Goal: Information Seeking & Learning: Learn about a topic

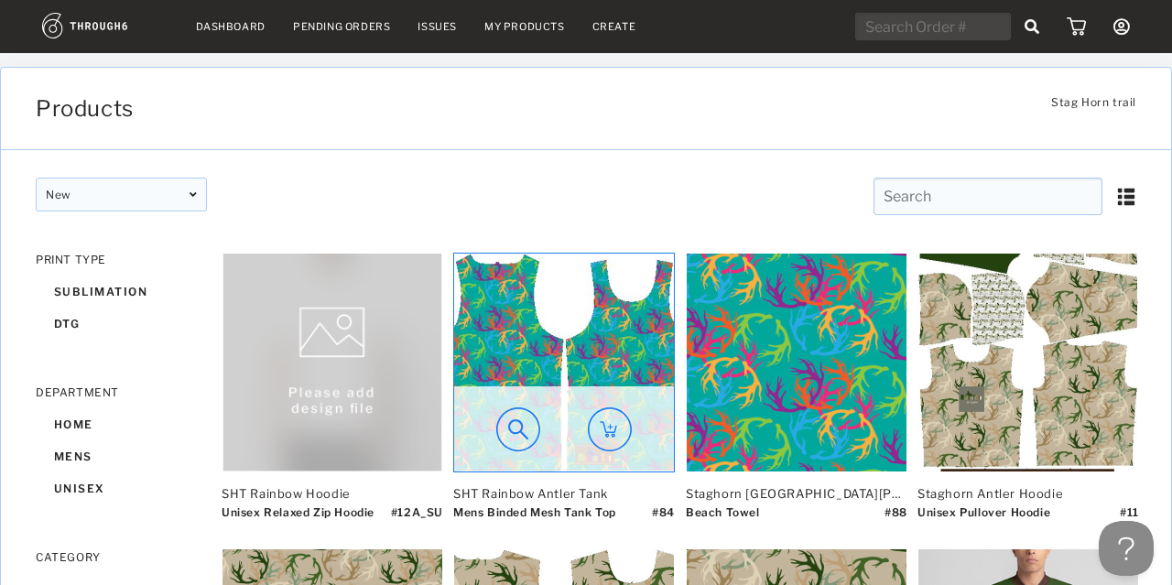
click at [576, 327] on img at bounding box center [564, 363] width 220 height 218
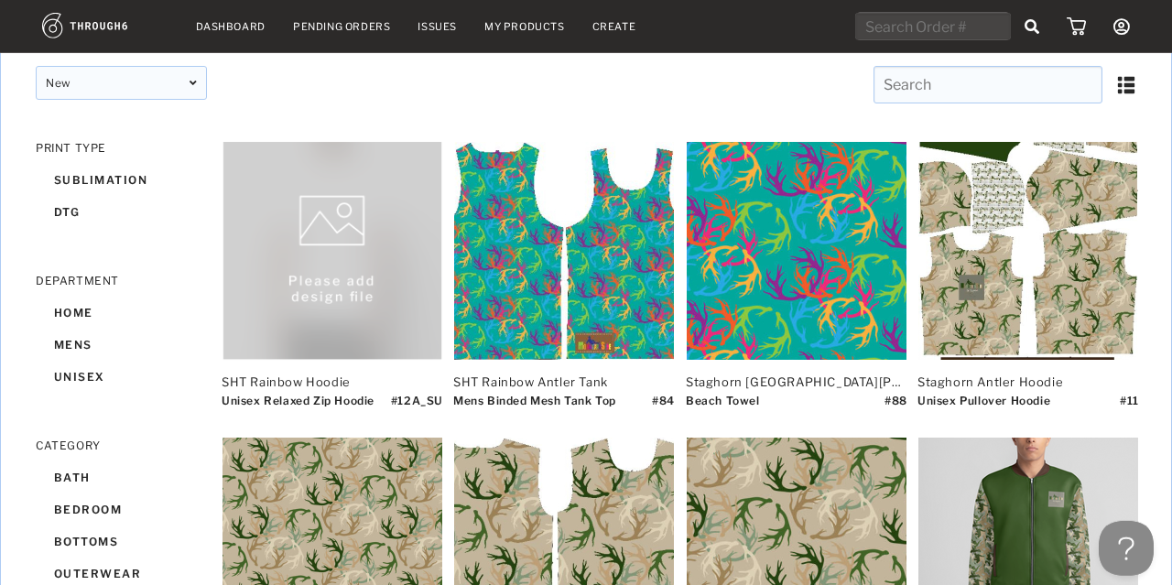
scroll to position [115, 0]
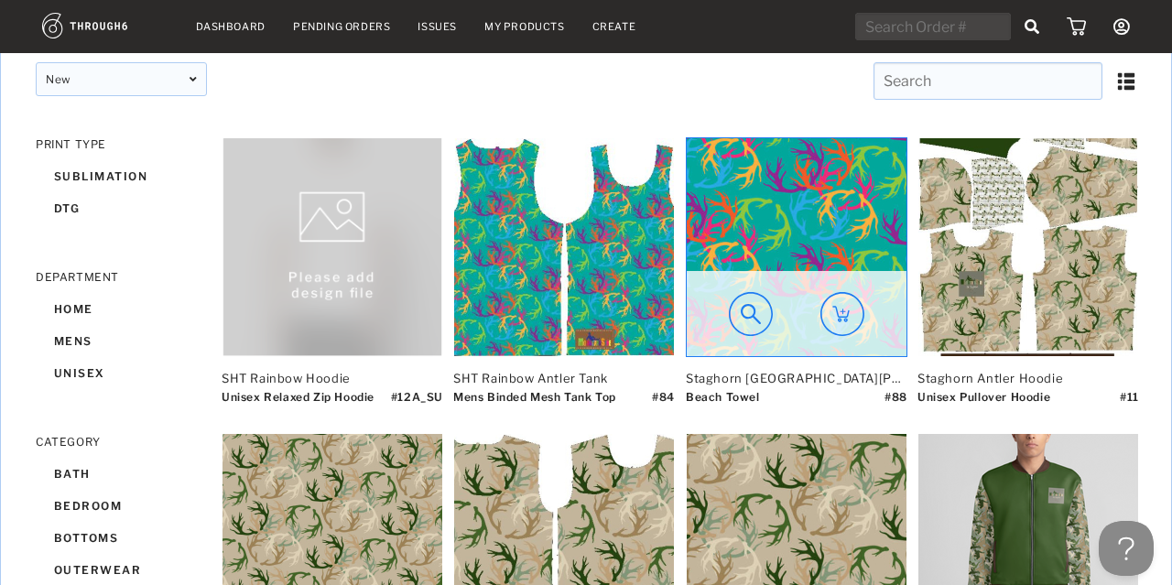
click at [783, 287] on div at bounding box center [797, 313] width 220 height 85
click at [788, 187] on img at bounding box center [797, 247] width 220 height 218
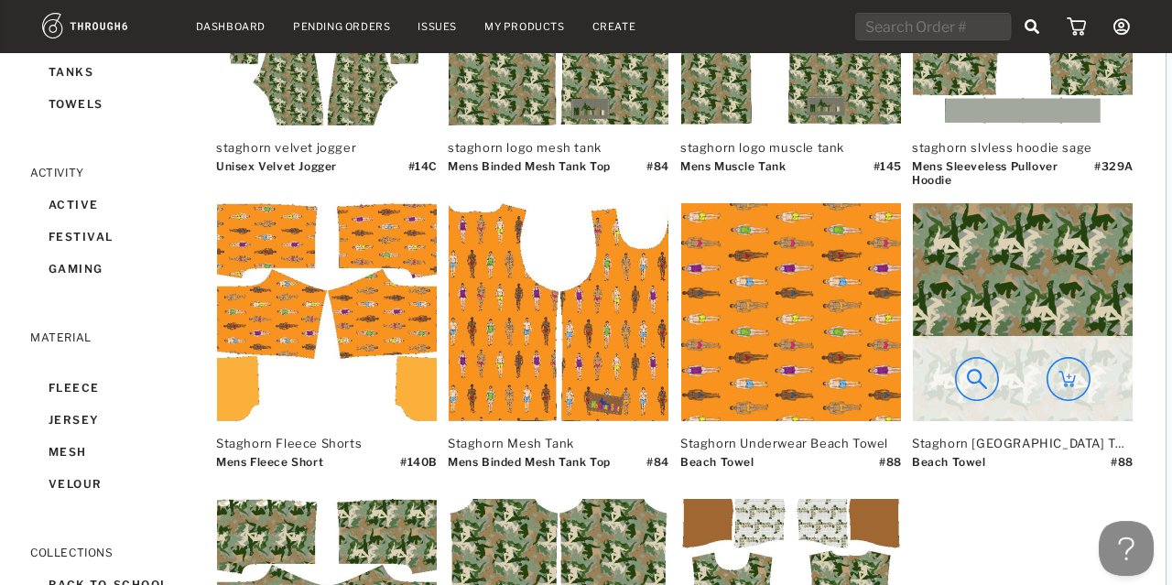
scroll to position [939, 5]
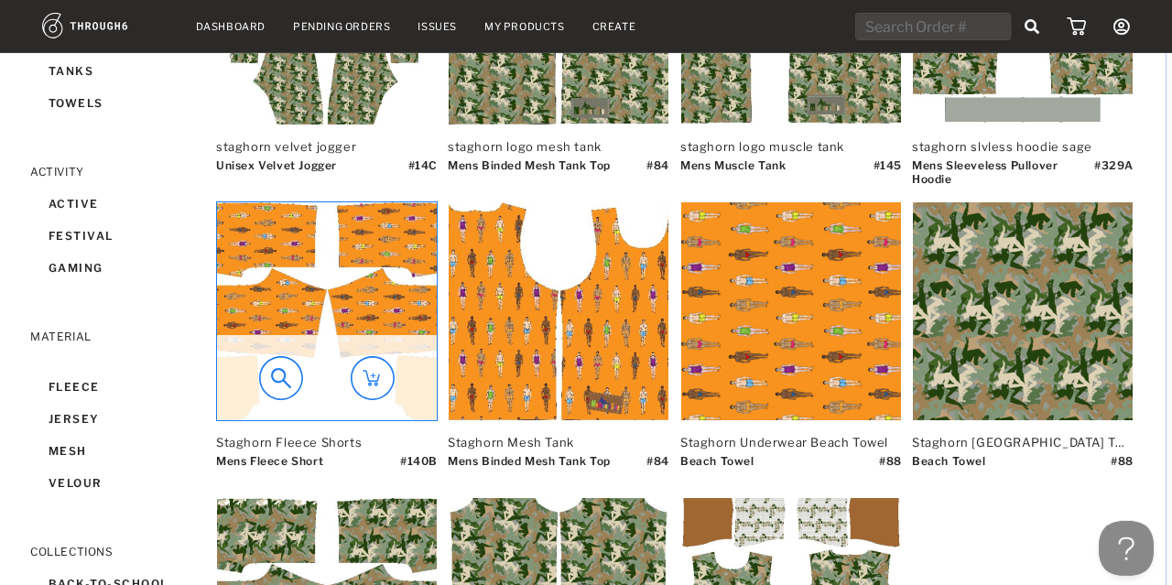
click at [286, 299] on img at bounding box center [327, 311] width 220 height 218
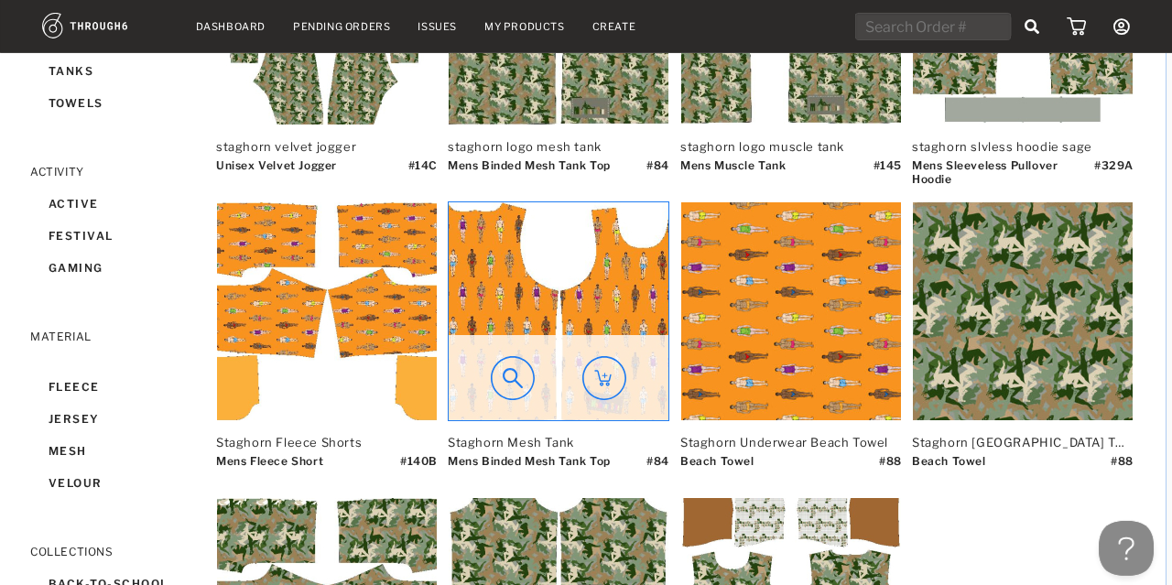
click at [464, 257] on img at bounding box center [559, 311] width 220 height 218
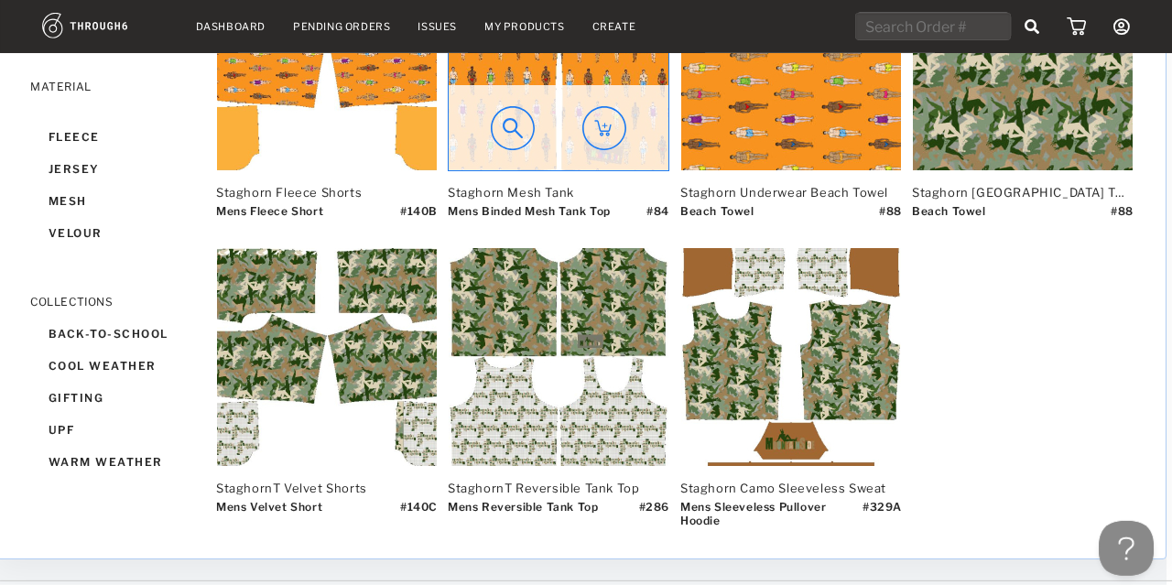
scroll to position [1241, 5]
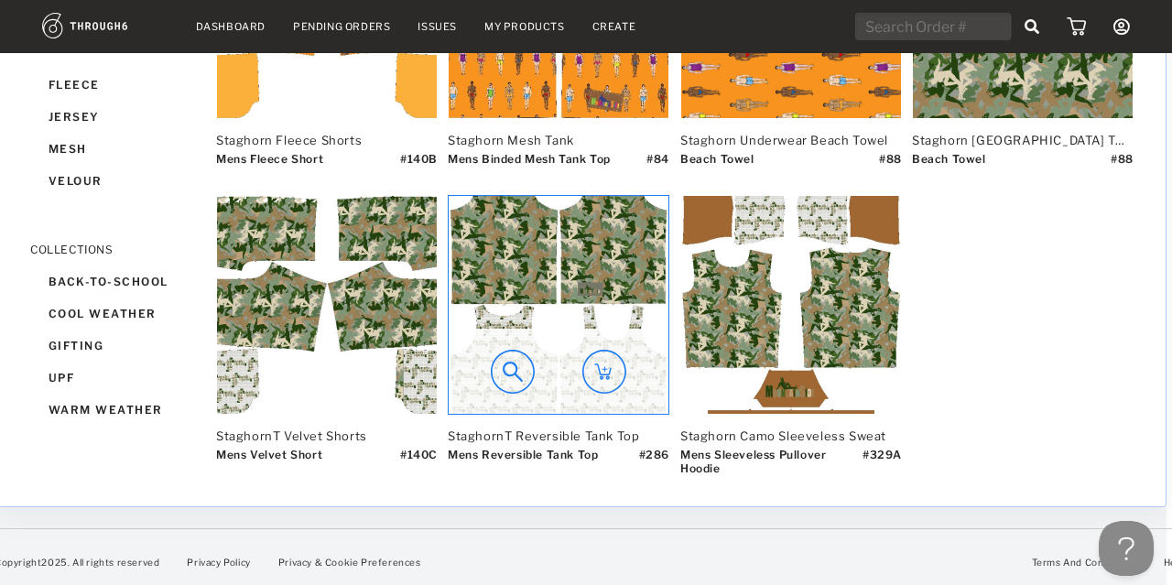
click at [514, 250] on img at bounding box center [559, 305] width 220 height 218
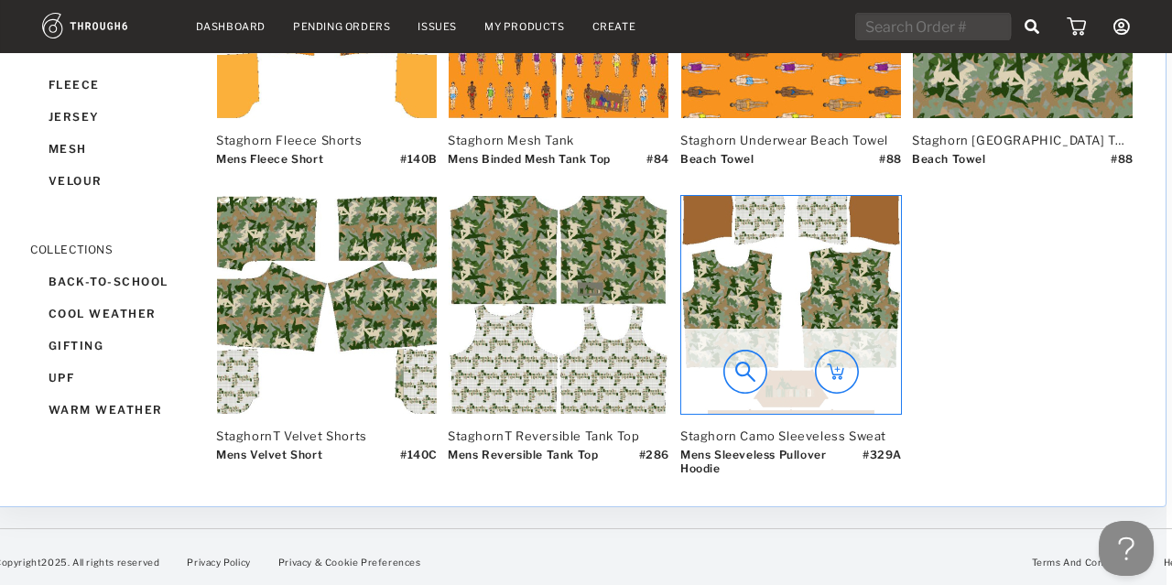
click at [730, 261] on img at bounding box center [791, 305] width 220 height 218
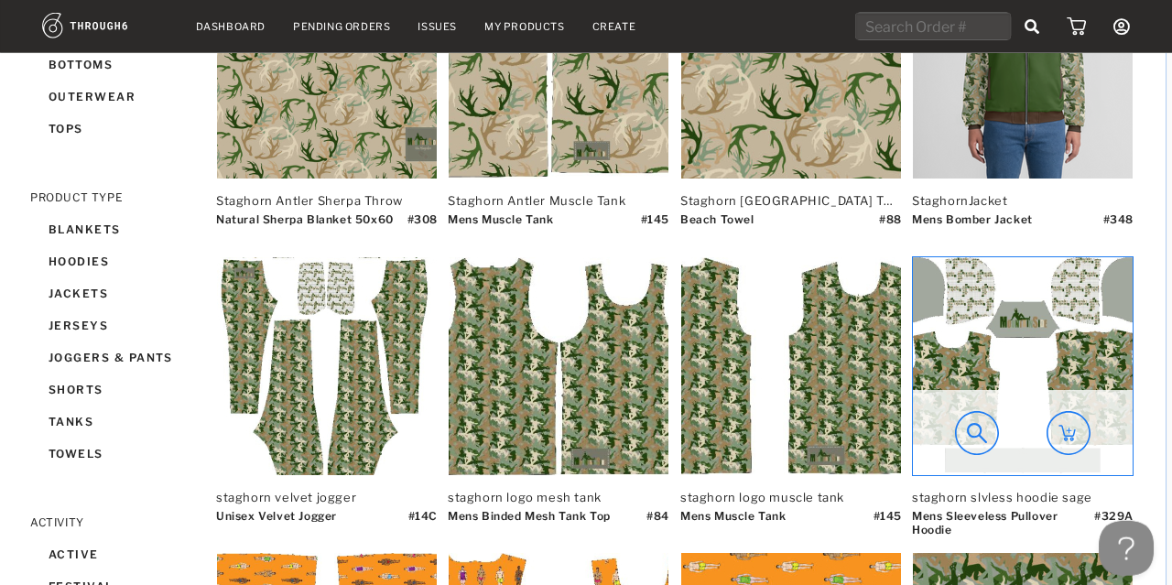
scroll to position [594, 5]
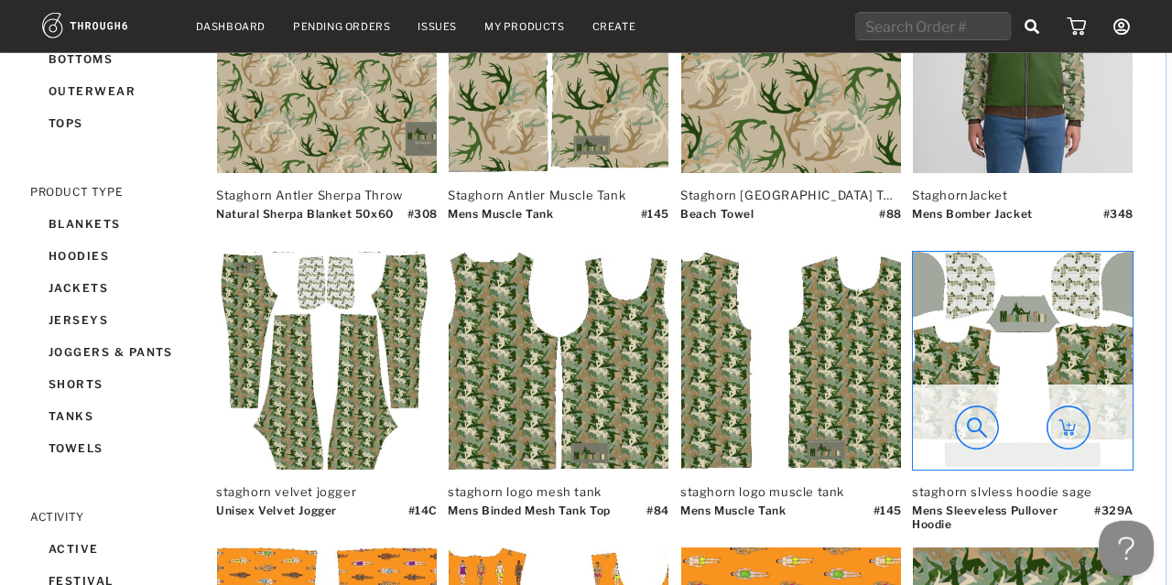
click at [1045, 276] on img at bounding box center [1023, 361] width 220 height 218
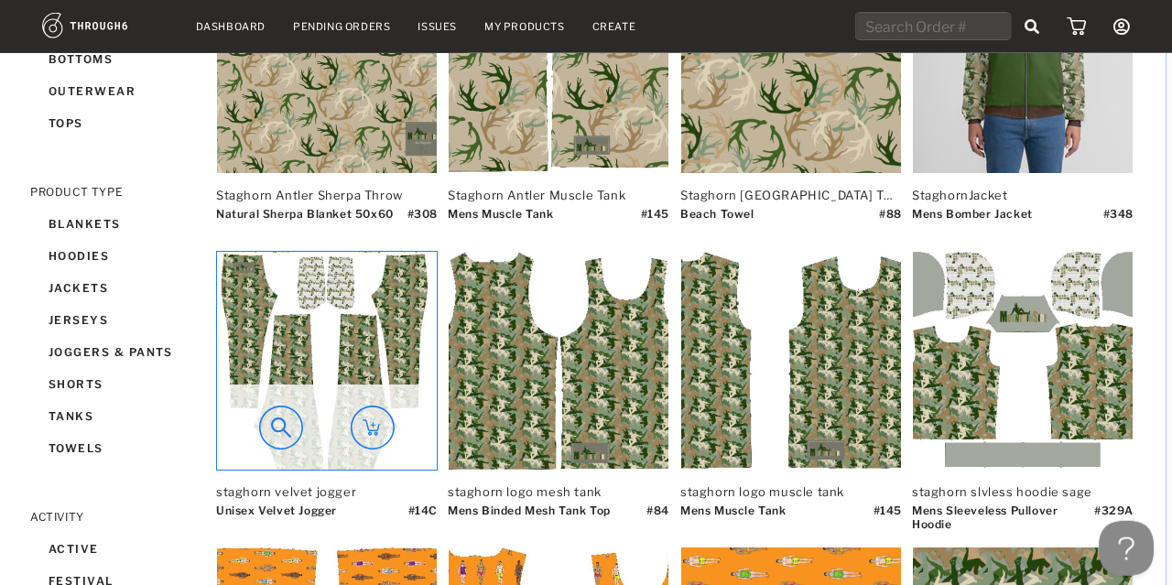
click at [298, 375] on img at bounding box center [327, 361] width 220 height 218
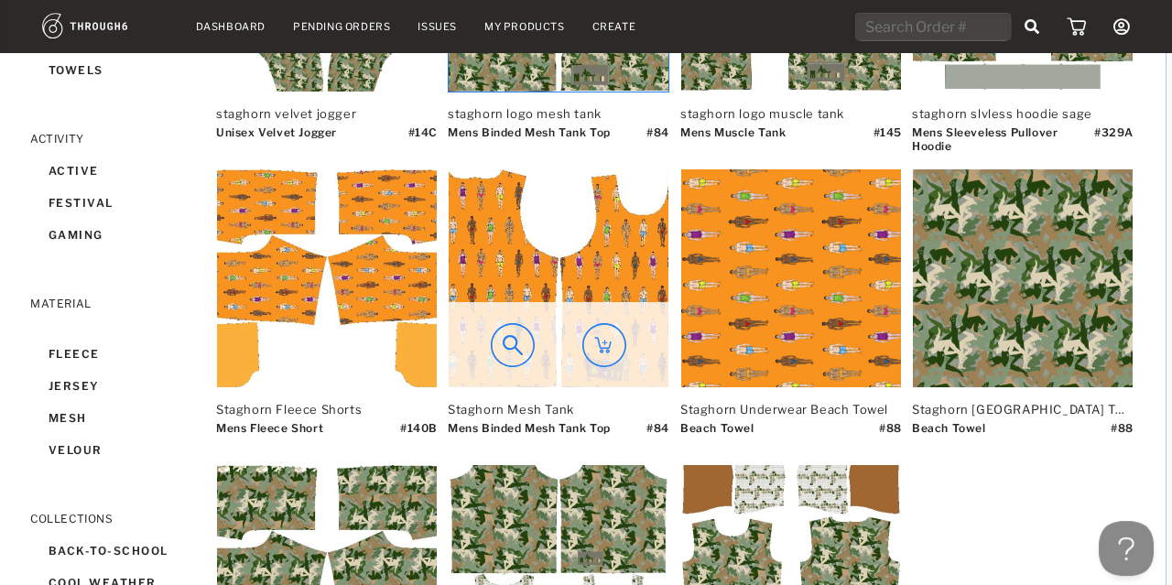
scroll to position [973, 5]
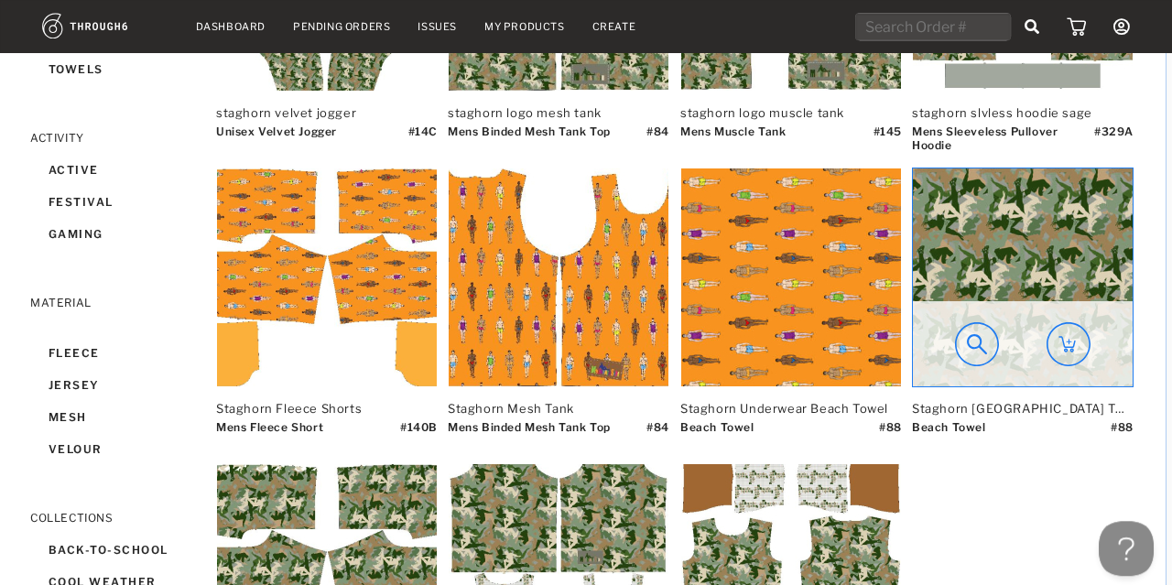
click at [1013, 257] on img at bounding box center [1023, 277] width 220 height 218
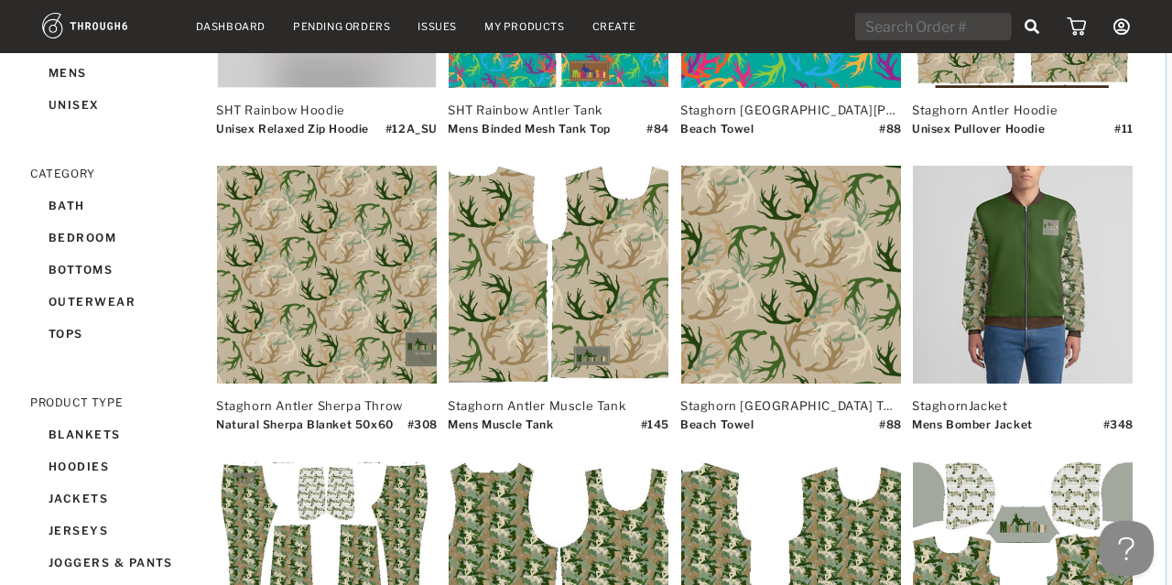
scroll to position [383, 5]
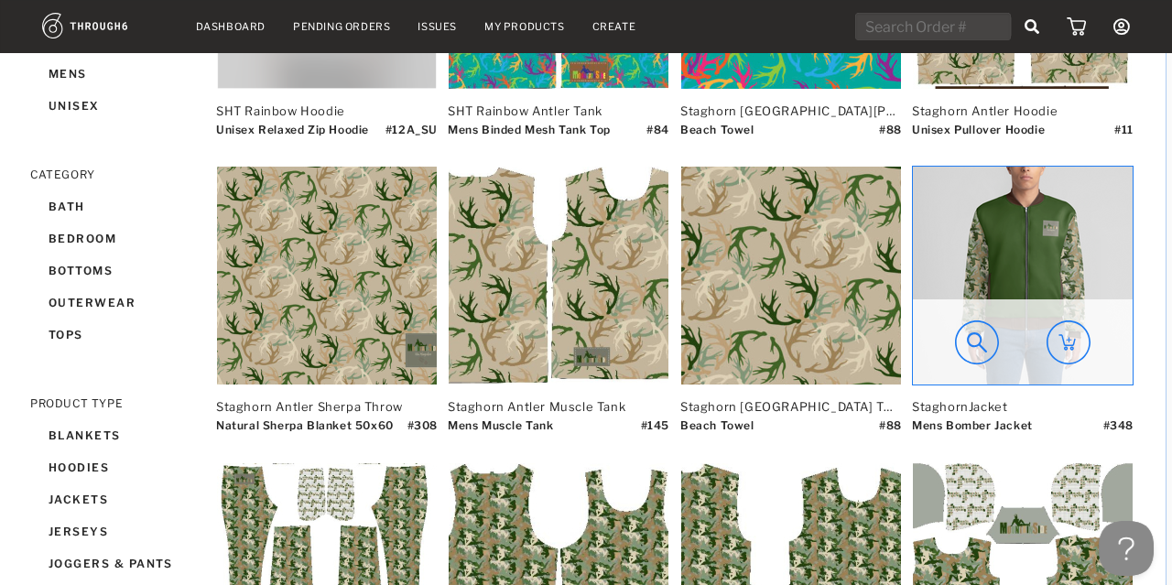
click at [1036, 309] on div at bounding box center [1023, 341] width 220 height 85
click at [1028, 265] on img at bounding box center [1023, 276] width 220 height 218
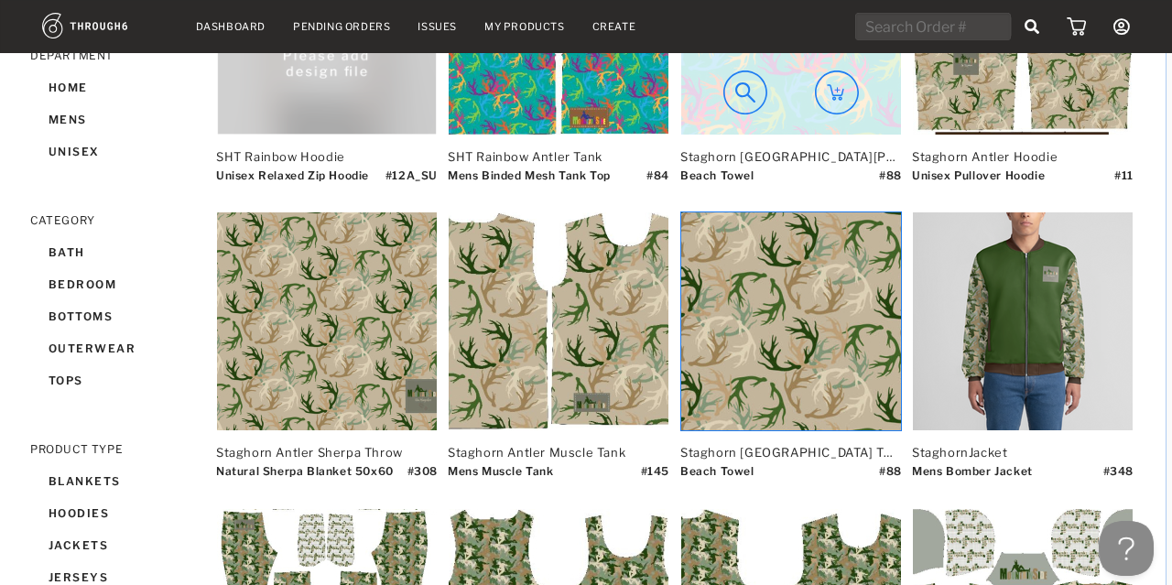
scroll to position [338, 5]
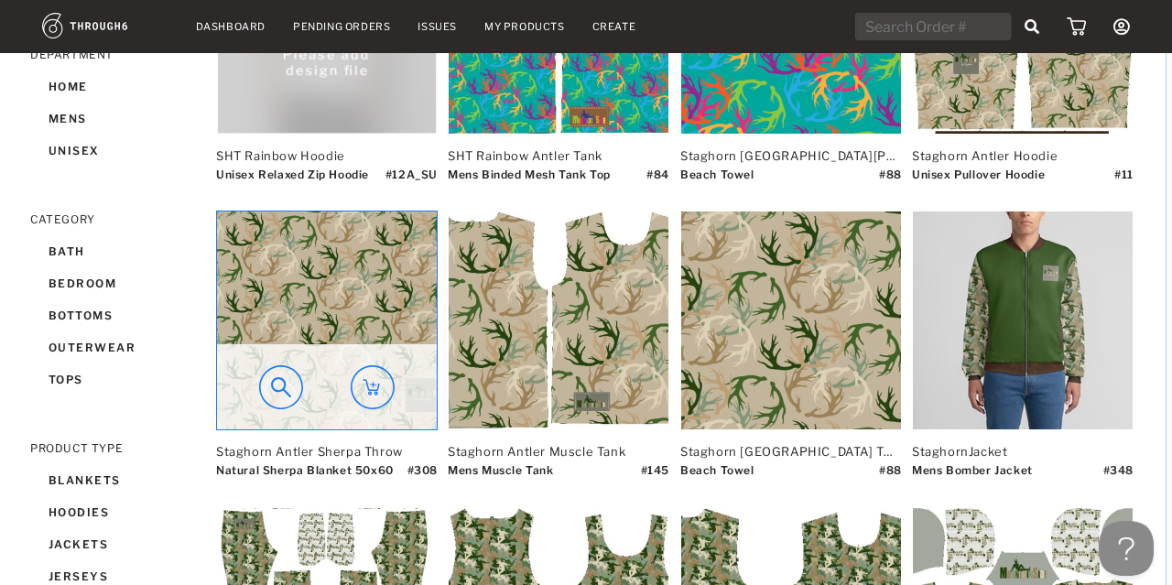
click at [336, 278] on img at bounding box center [327, 320] width 220 height 218
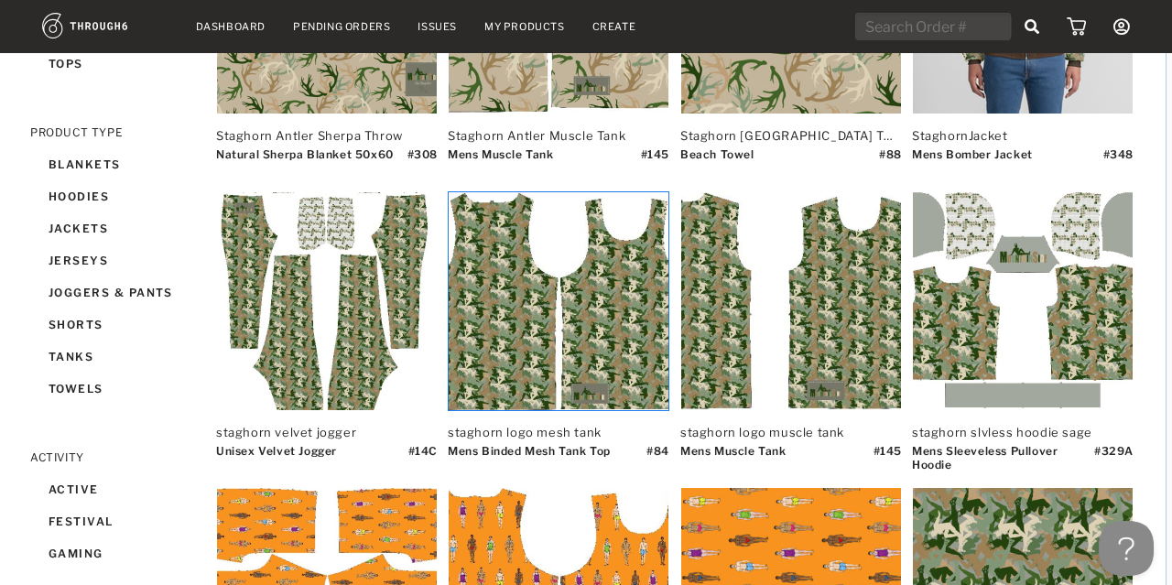
scroll to position [655, 5]
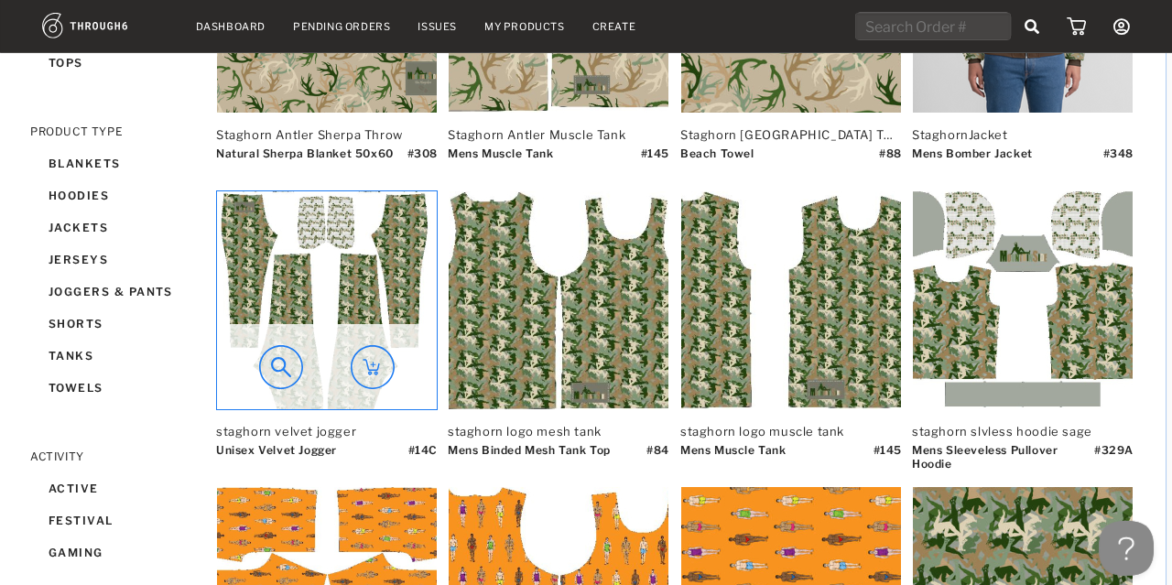
click at [283, 329] on div at bounding box center [327, 366] width 220 height 85
click at [291, 296] on img at bounding box center [327, 300] width 220 height 218
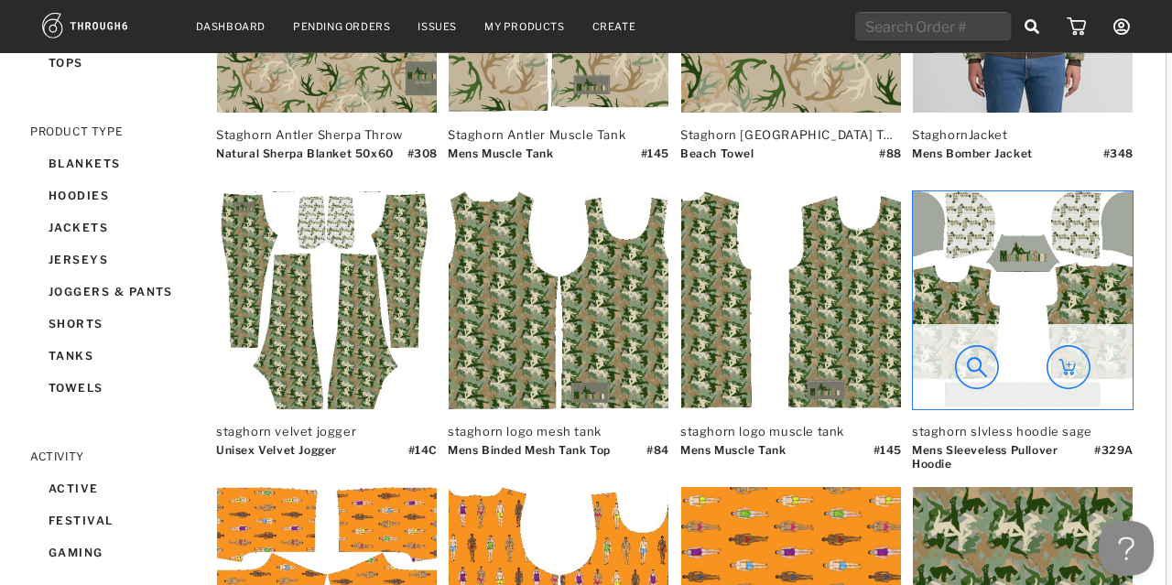
click at [948, 298] on img at bounding box center [1023, 300] width 220 height 218
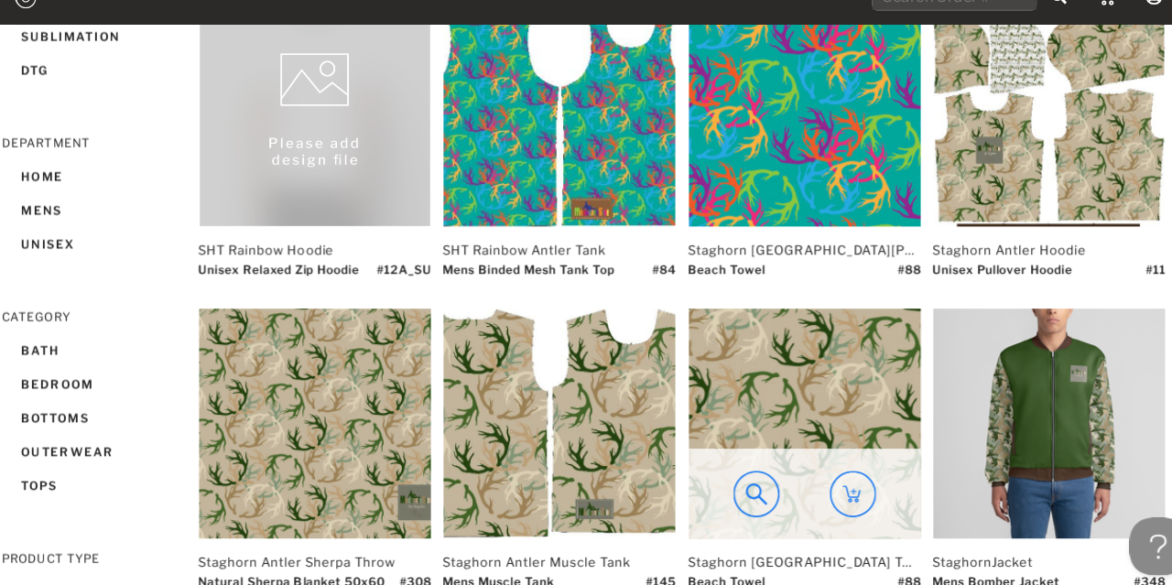
scroll to position [228, 5]
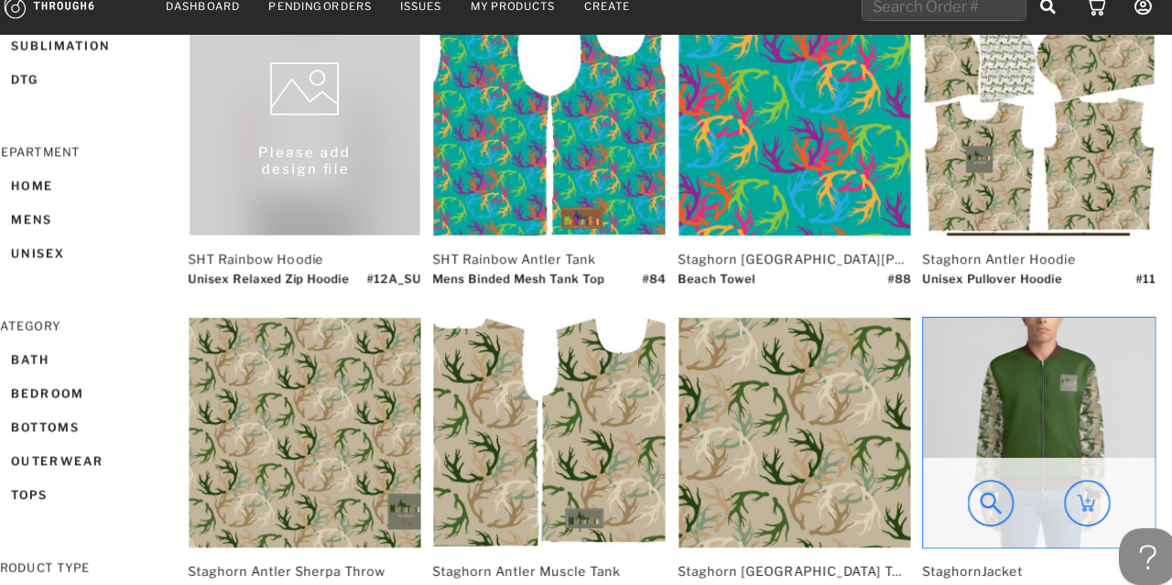
click at [1019, 374] on img at bounding box center [1023, 430] width 220 height 218
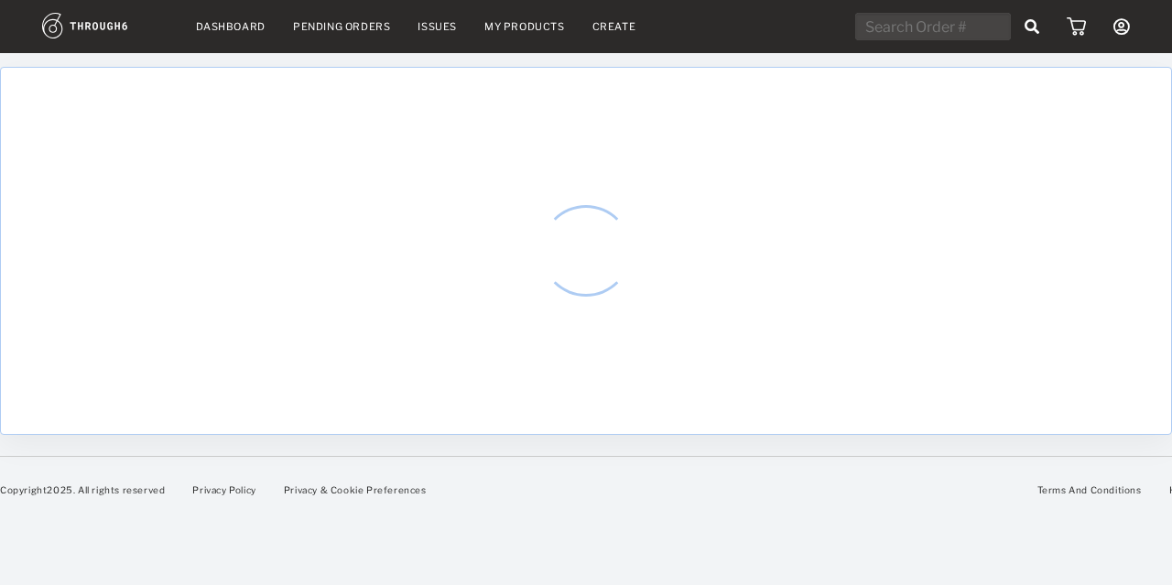
select select "7"
select select "2025"
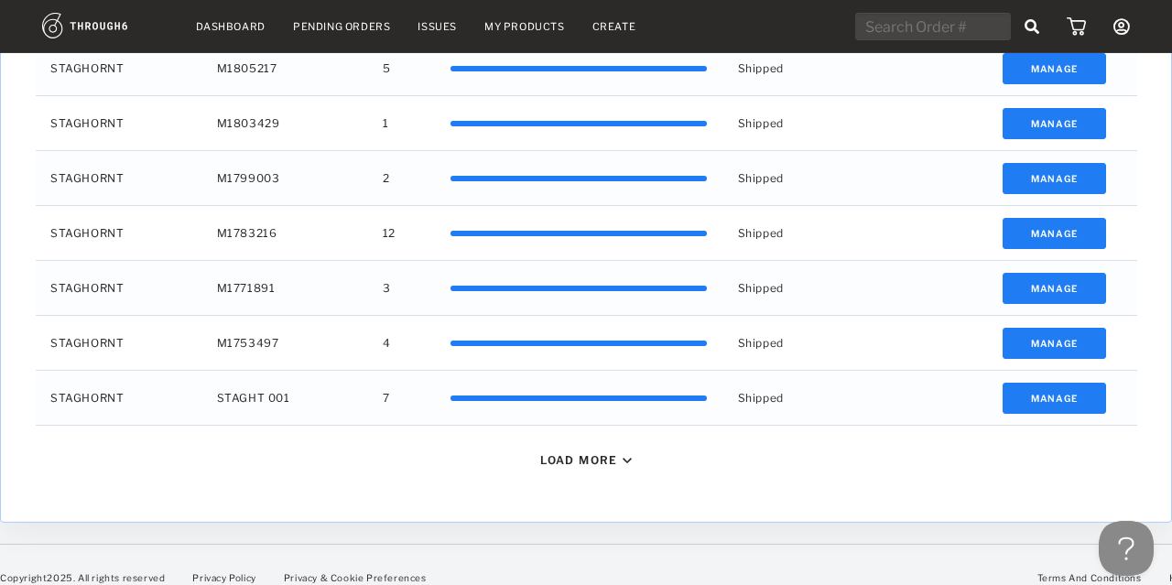
scroll to position [865, 0]
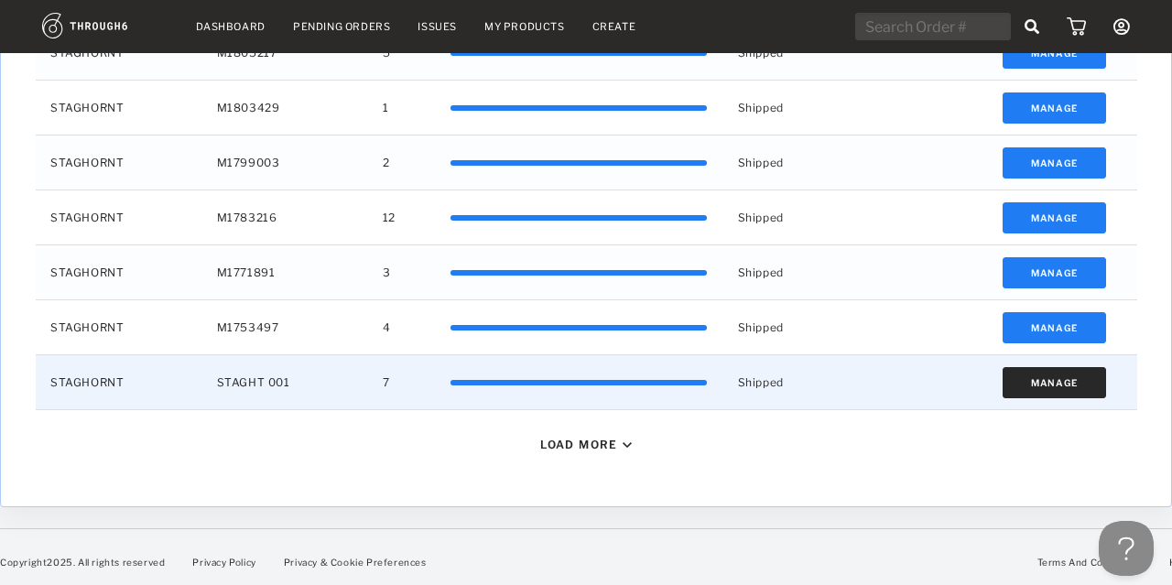
click at [1037, 374] on button "Manage" at bounding box center [1053, 382] width 103 height 31
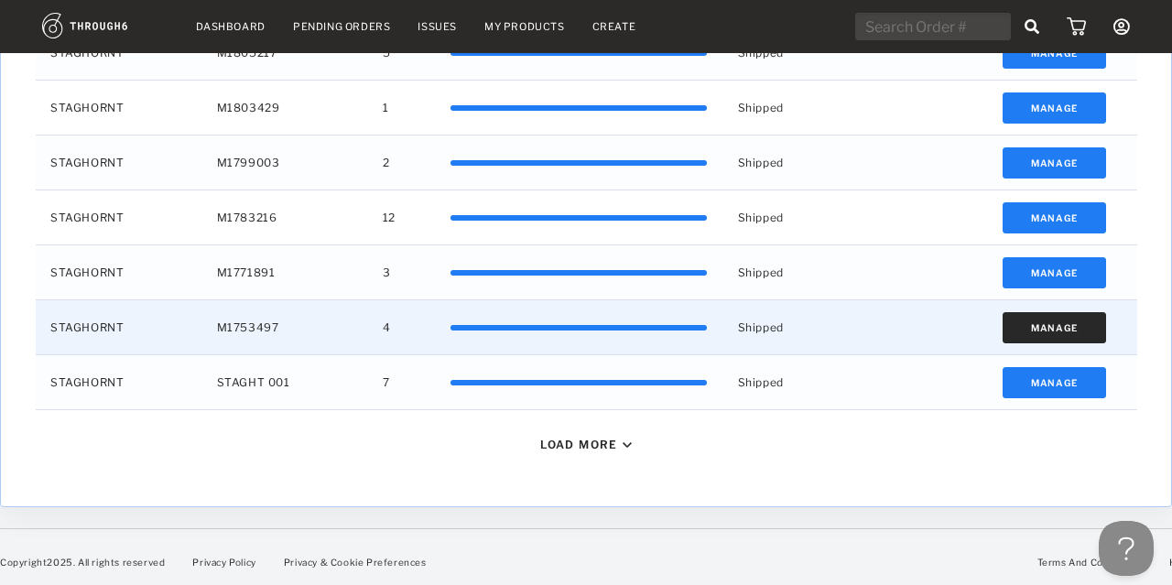
click at [1057, 322] on button "Manage" at bounding box center [1053, 327] width 103 height 31
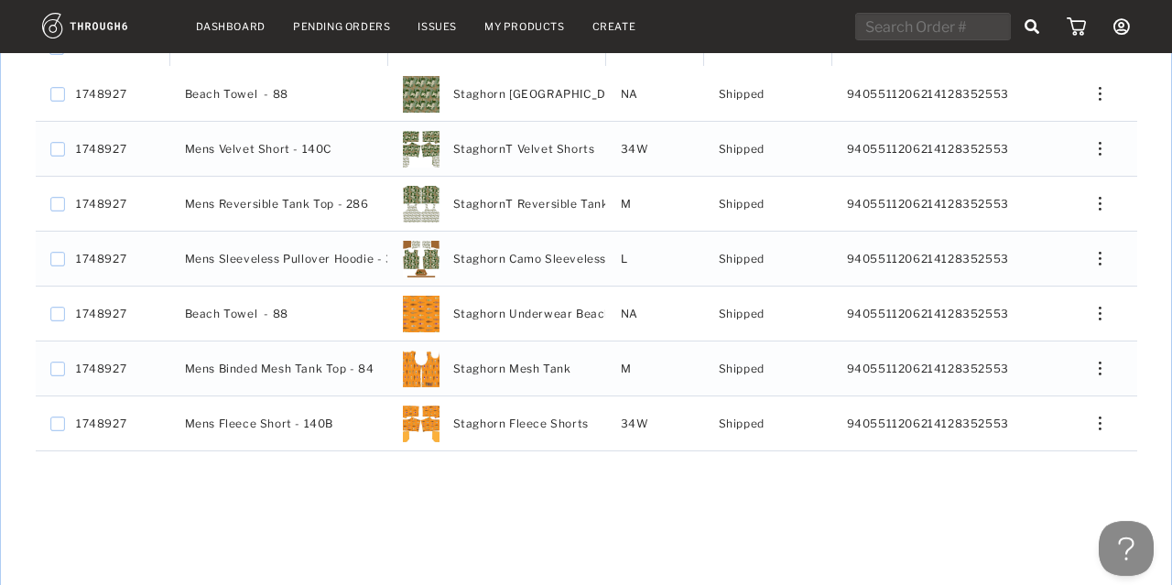
scroll to position [383, 18]
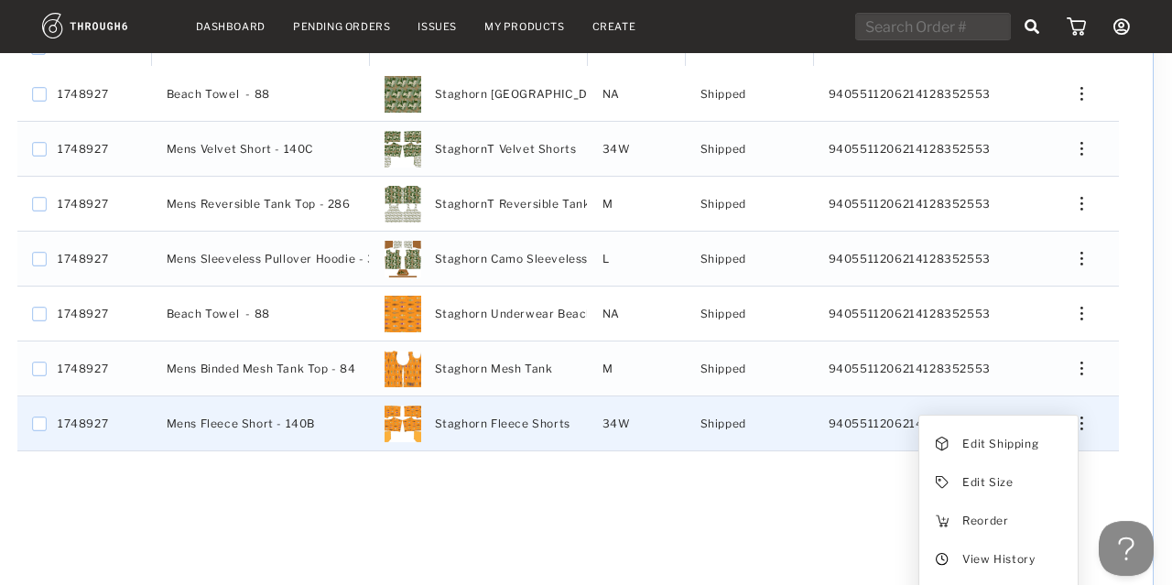
click at [1081, 424] on img "Press SPACE to select this row." at bounding box center [1081, 424] width 3 height 14
click at [847, 444] on div "9405511206214128352553" at bounding box center [923, 423] width 218 height 54
checkbox input "false"
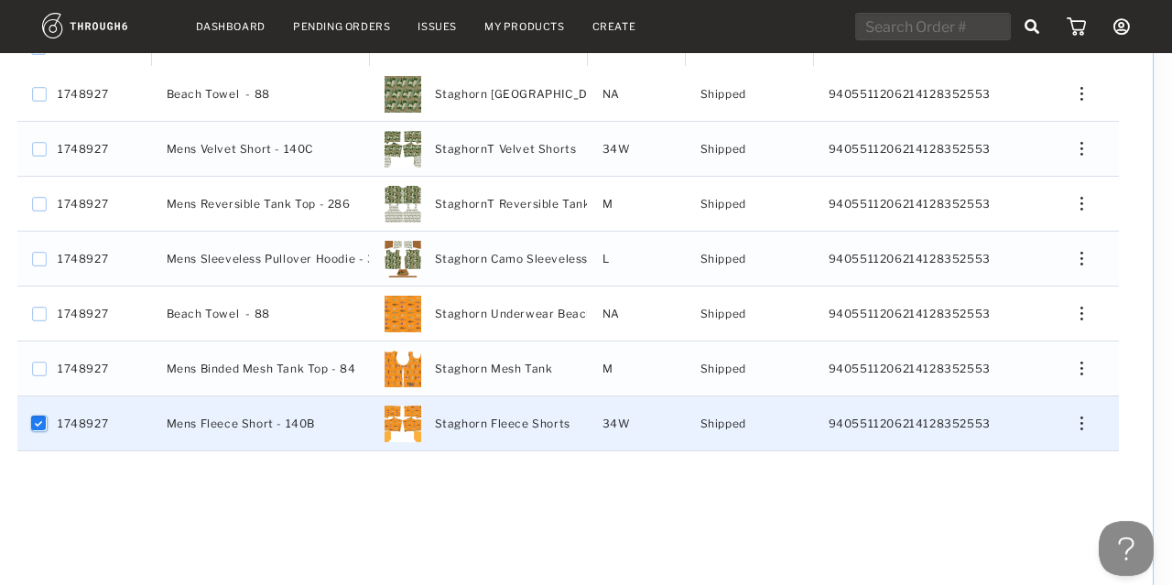
click at [37, 422] on input "Press Space to toggle row selection (checked)" at bounding box center [39, 424] width 15 height 15
checkbox input "false"
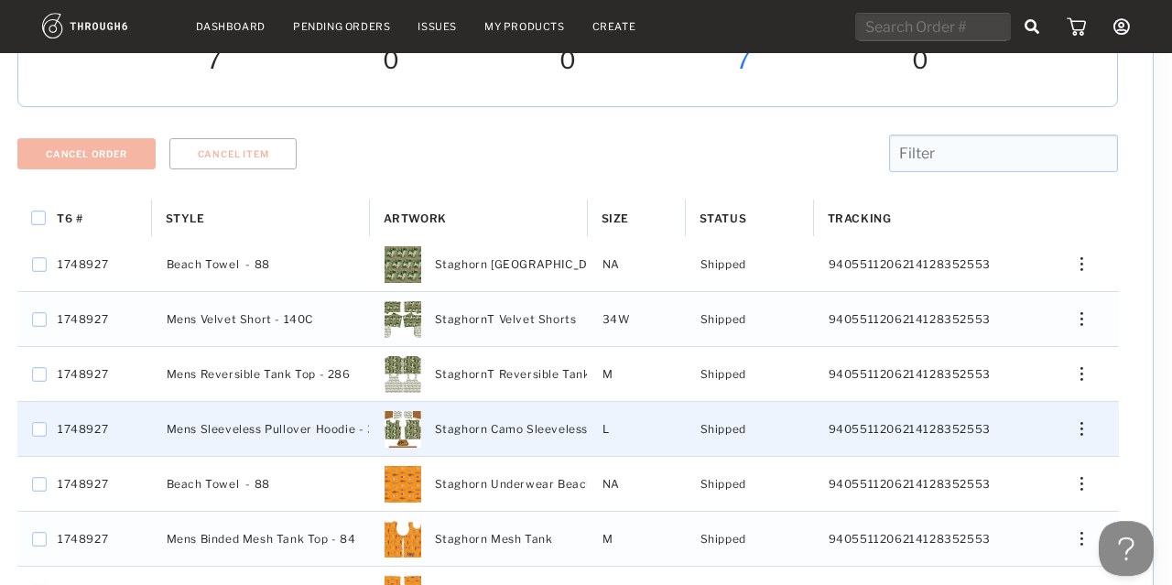
scroll to position [212, 18]
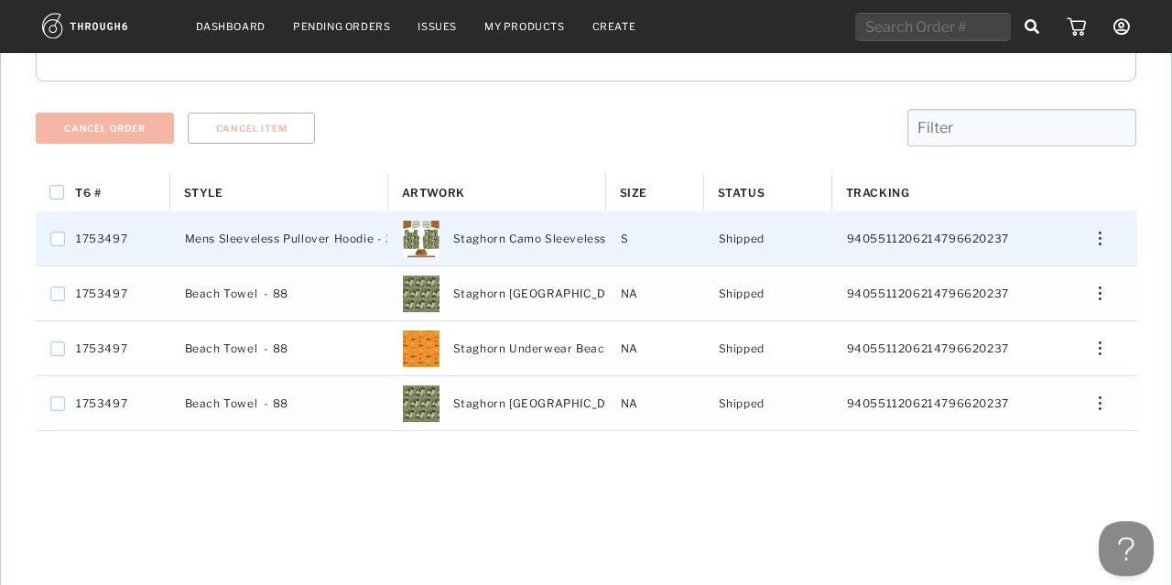
scroll to position [238, 0]
click at [590, 231] on span "Staghorn Camo Sleeveless Sweat" at bounding box center [549, 239] width 193 height 24
checkbox input "false"
click at [590, 231] on span "Staghorn Camo Sleeveless Sweat" at bounding box center [549, 239] width 193 height 24
checkbox input "false"
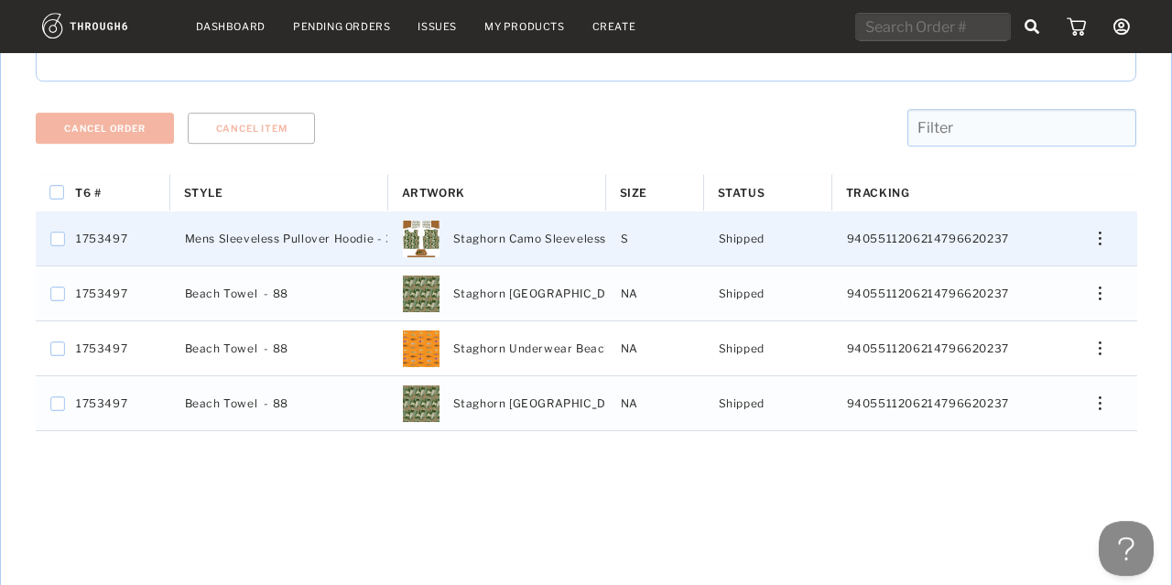
click at [590, 231] on span "Staghorn Camo Sleeveless Sweat" at bounding box center [549, 239] width 193 height 24
checkbox input "false"
click at [590, 231] on span "Staghorn Camo Sleeveless Sweat" at bounding box center [549, 239] width 193 height 24
checkbox input "false"
click at [590, 231] on span "Staghorn Camo Sleeveless Sweat" at bounding box center [549, 239] width 193 height 24
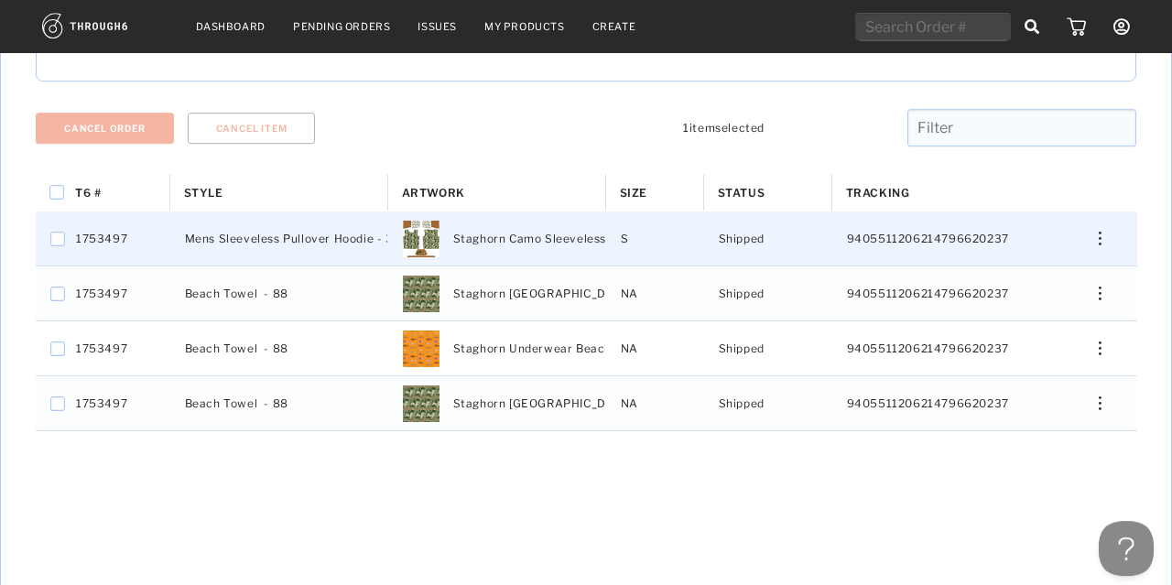
checkbox input "false"
click at [52, 236] on input "Press Space to toggle row selection (checked)" at bounding box center [57, 239] width 15 height 15
checkbox input "false"
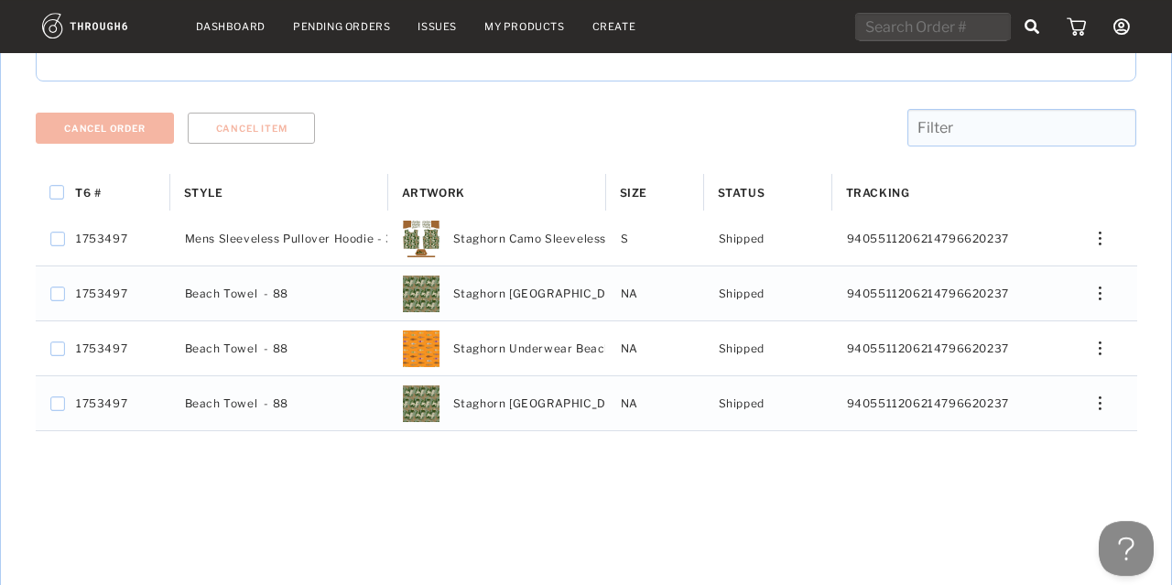
click at [523, 25] on link "My Products" at bounding box center [524, 26] width 81 height 13
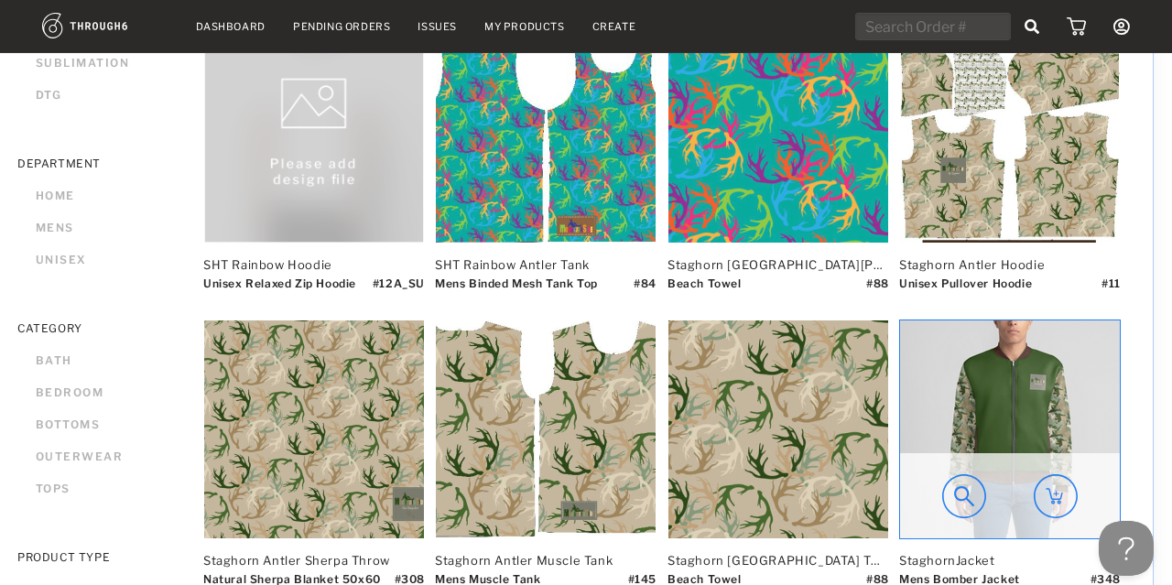
scroll to position [229, 18]
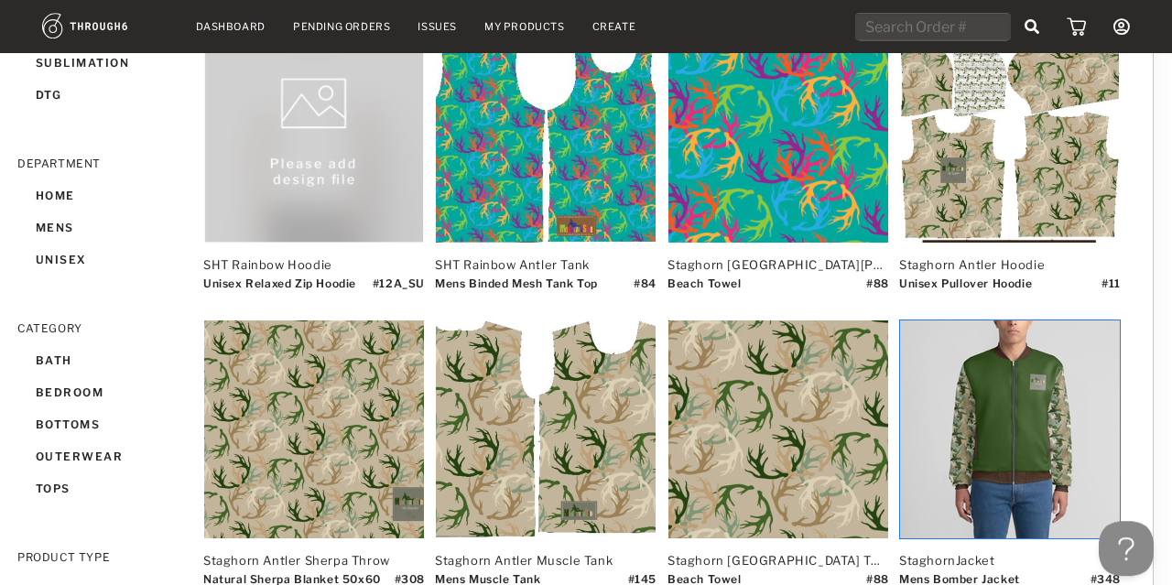
click at [974, 252] on div "Staghorn Antler Hoodie Unisex Pullover Hoodie # 11" at bounding box center [1009, 166] width 220 height 284
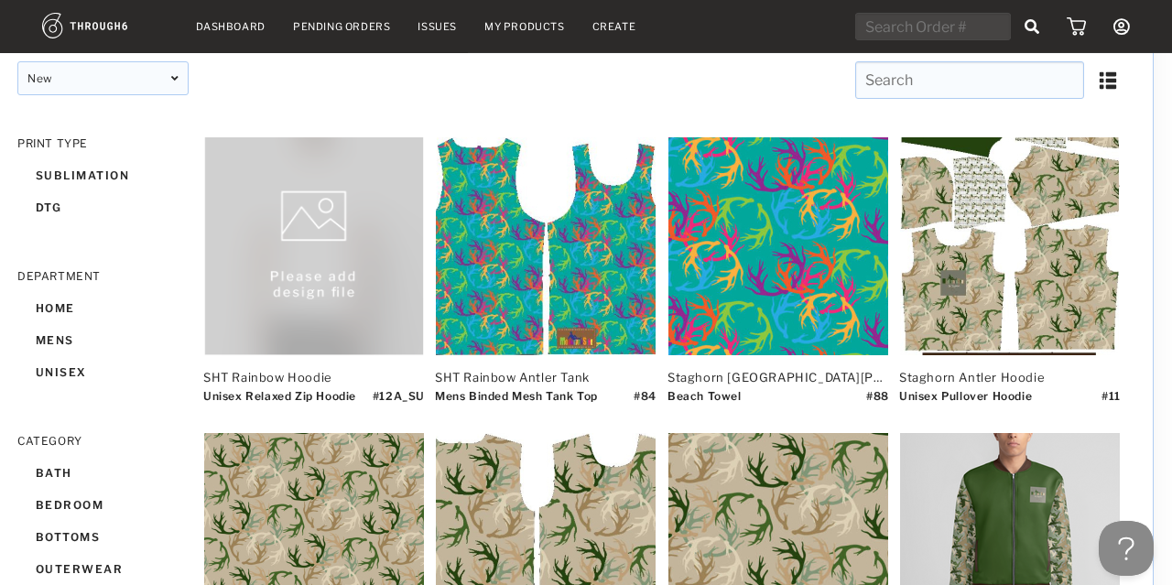
scroll to position [0, 18]
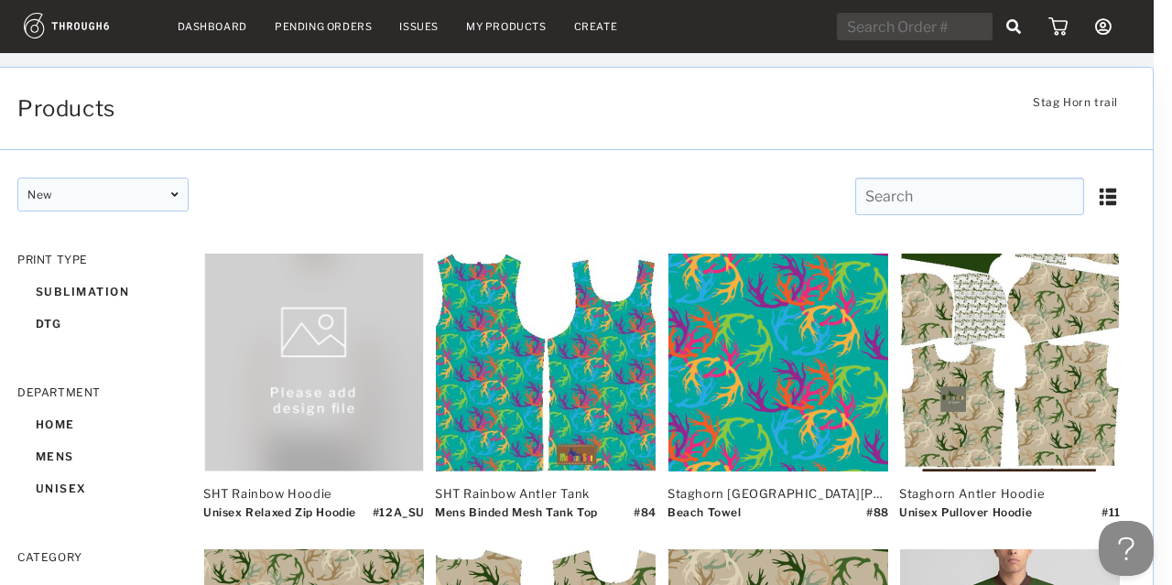
click at [63, 16] on img at bounding box center [87, 26] width 126 height 26
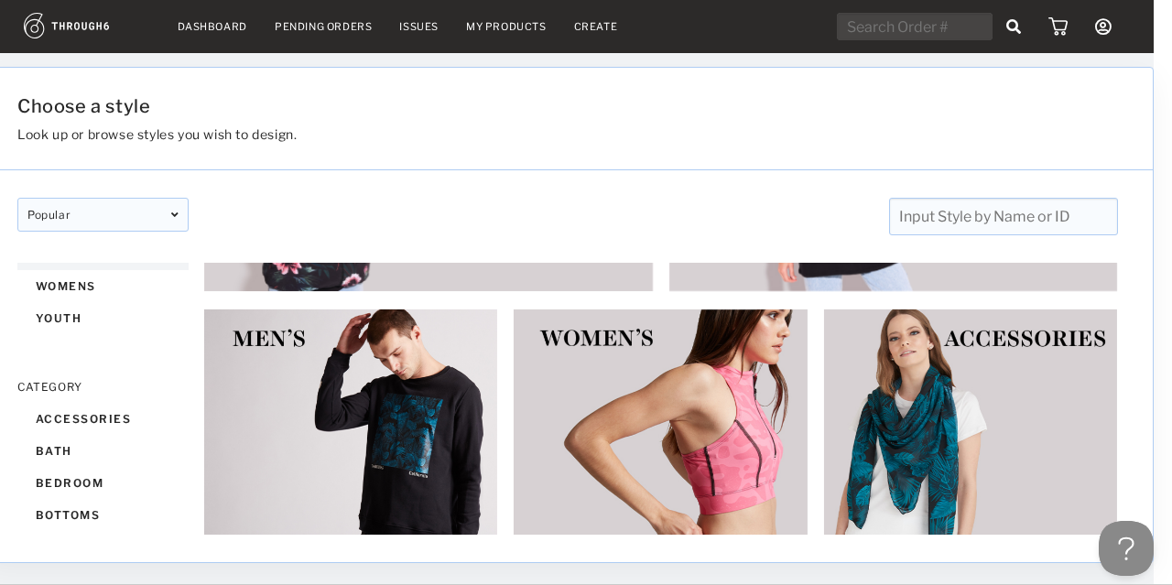
scroll to position [50, 0]
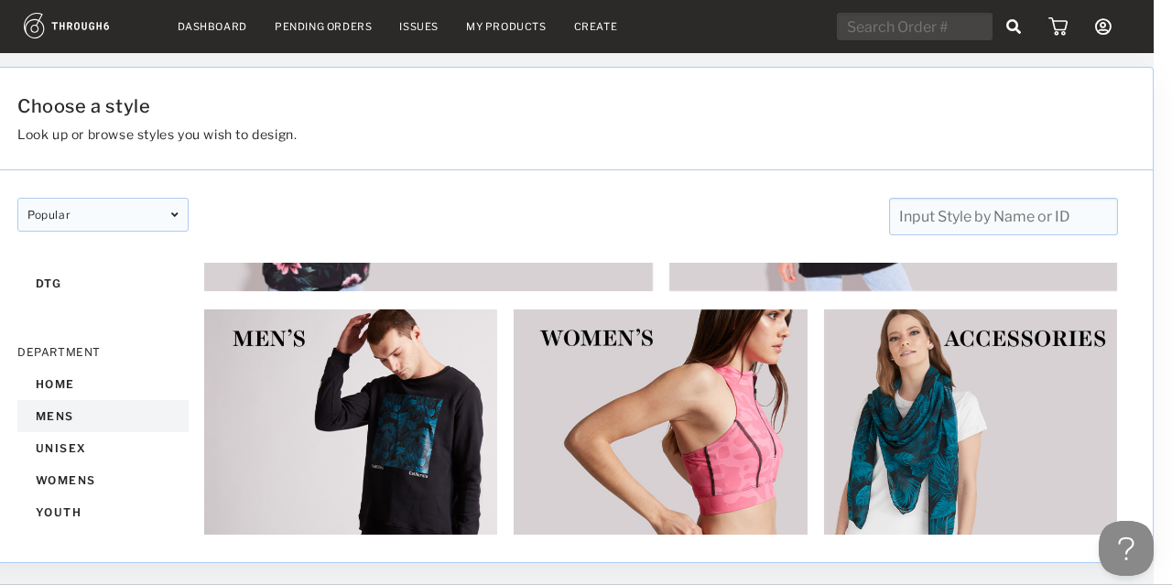
click at [55, 407] on div "mens" at bounding box center [102, 416] width 171 height 32
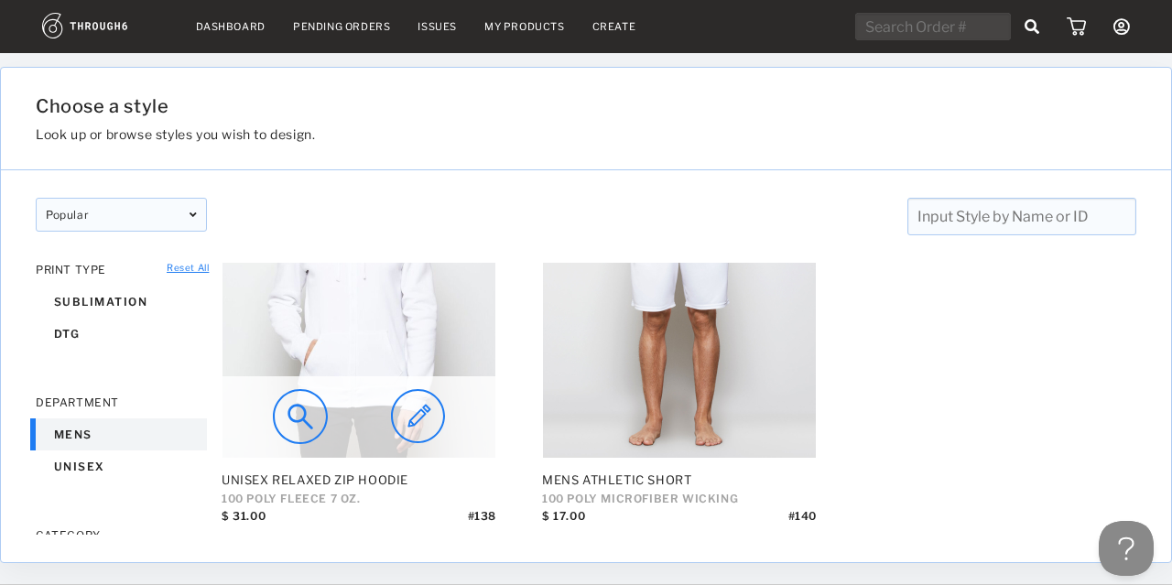
scroll to position [57, 0]
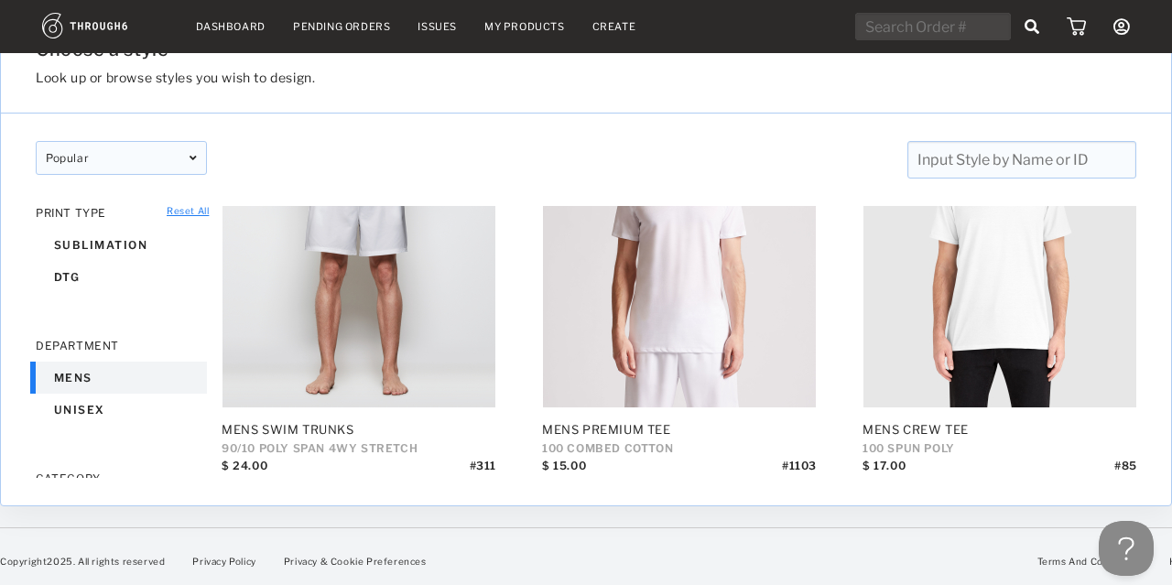
scroll to position [1179, 0]
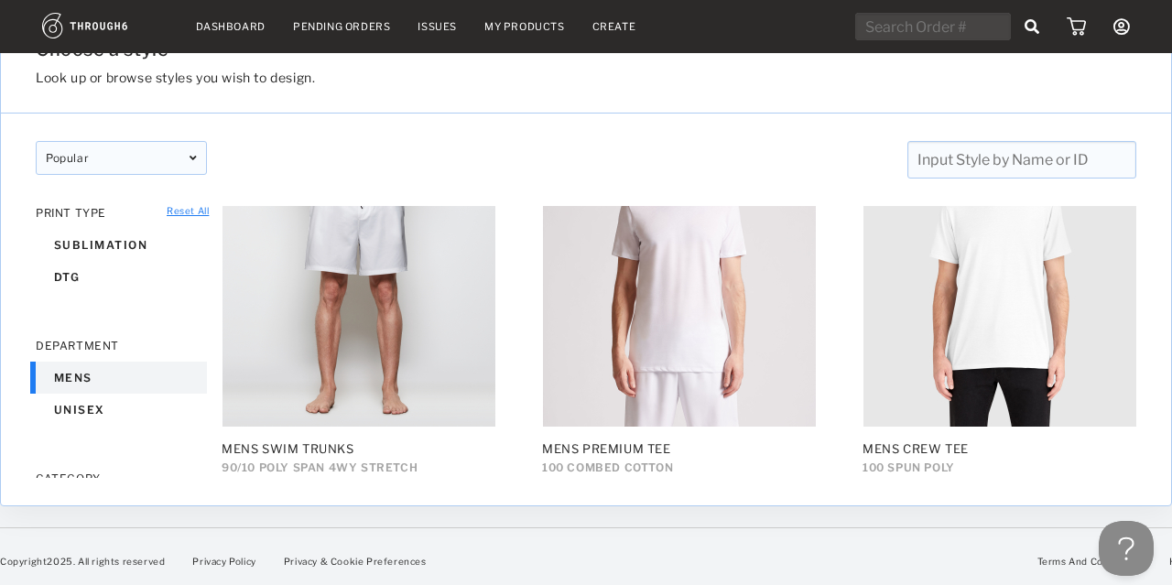
click at [796, 345] on div at bounding box center [679, 385] width 273 height 81
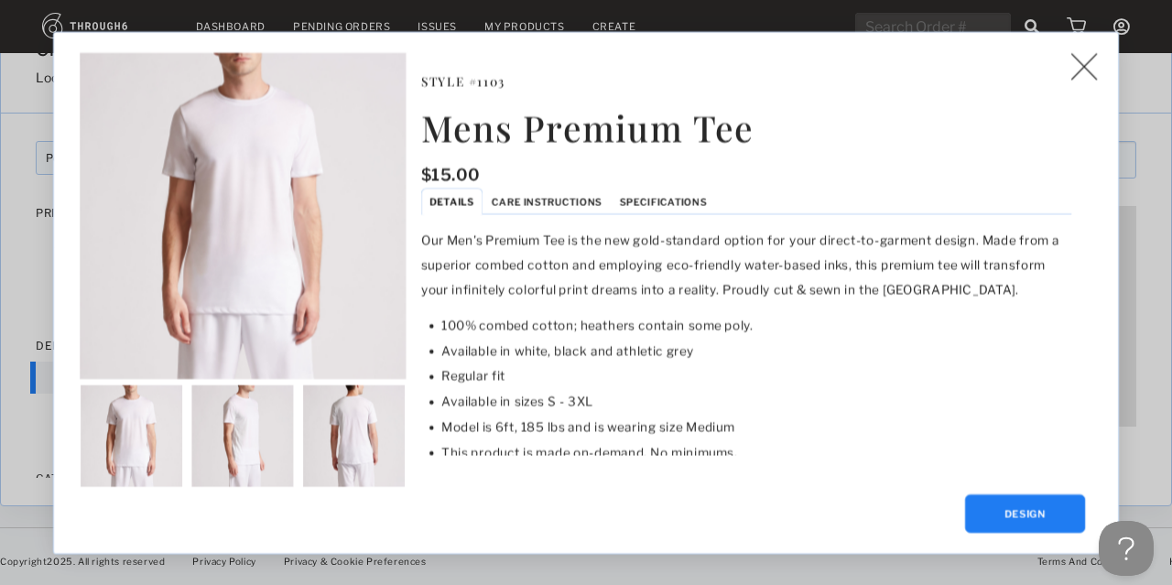
click at [1085, 60] on img at bounding box center [1083, 65] width 27 height 27
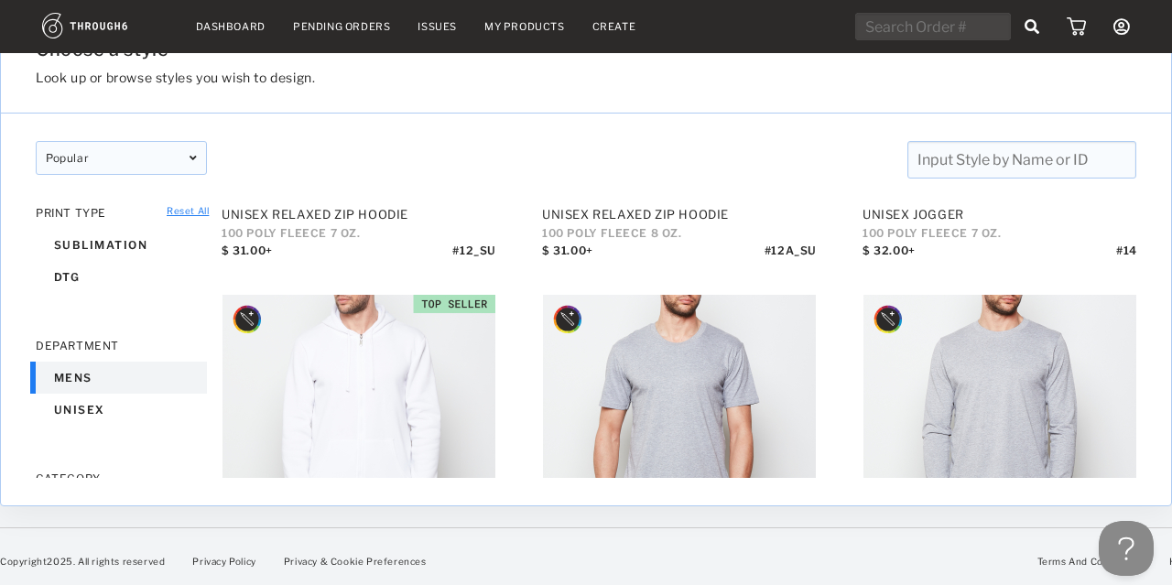
scroll to position [1776, 0]
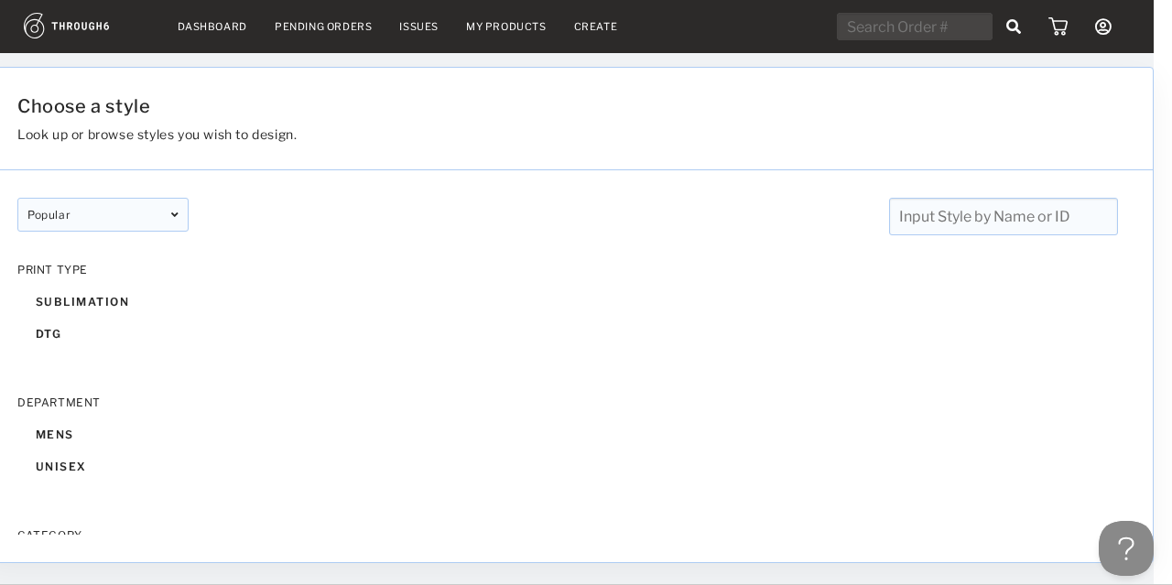
scroll to position [185, 0]
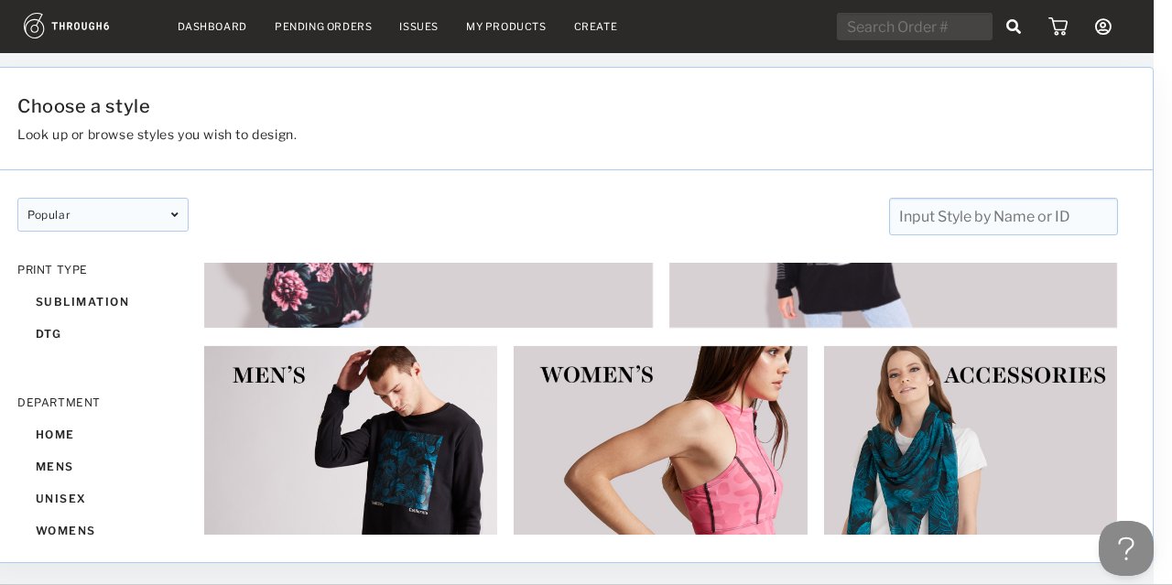
click at [478, 23] on link "My Products" at bounding box center [506, 26] width 81 height 13
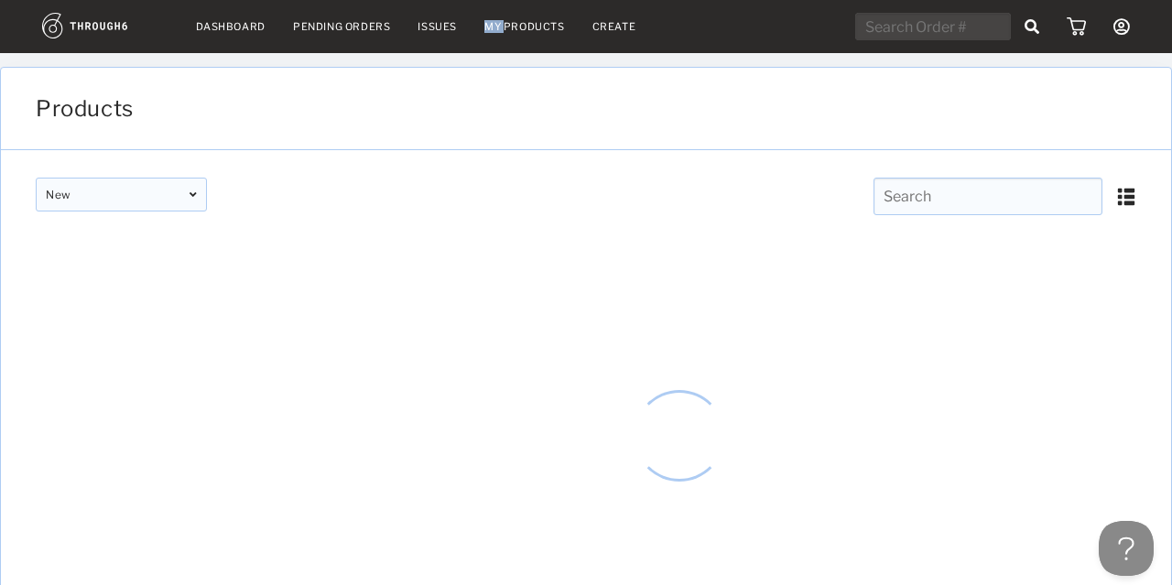
click at [478, 23] on nav "Dashboard Pending Orders Issues My Products Create My Account Create New Brand …" at bounding box center [586, 27] width 1088 height 28
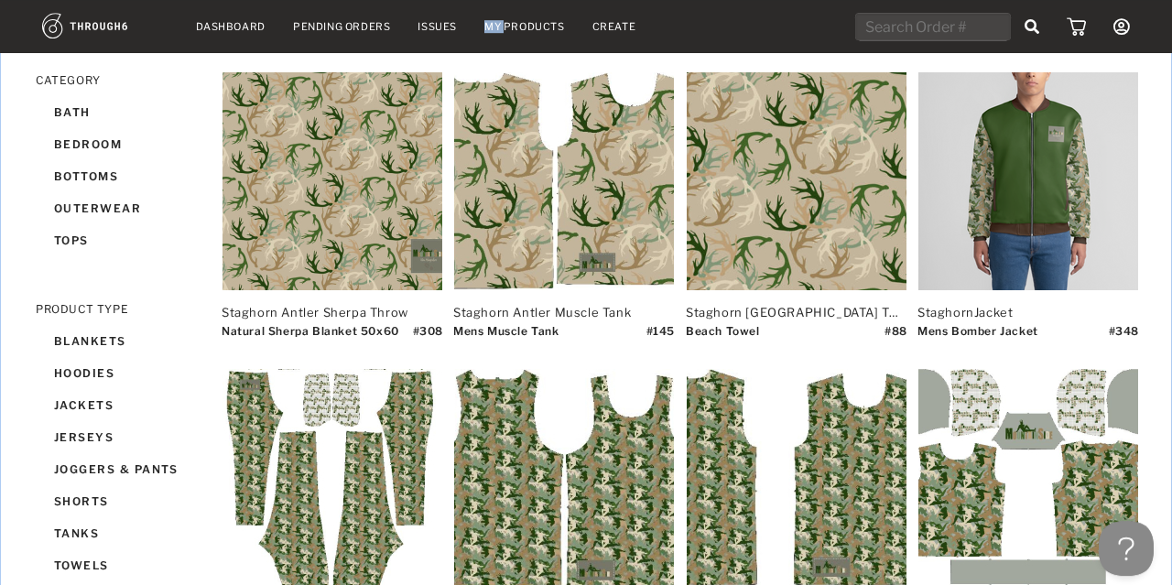
scroll to position [472, 0]
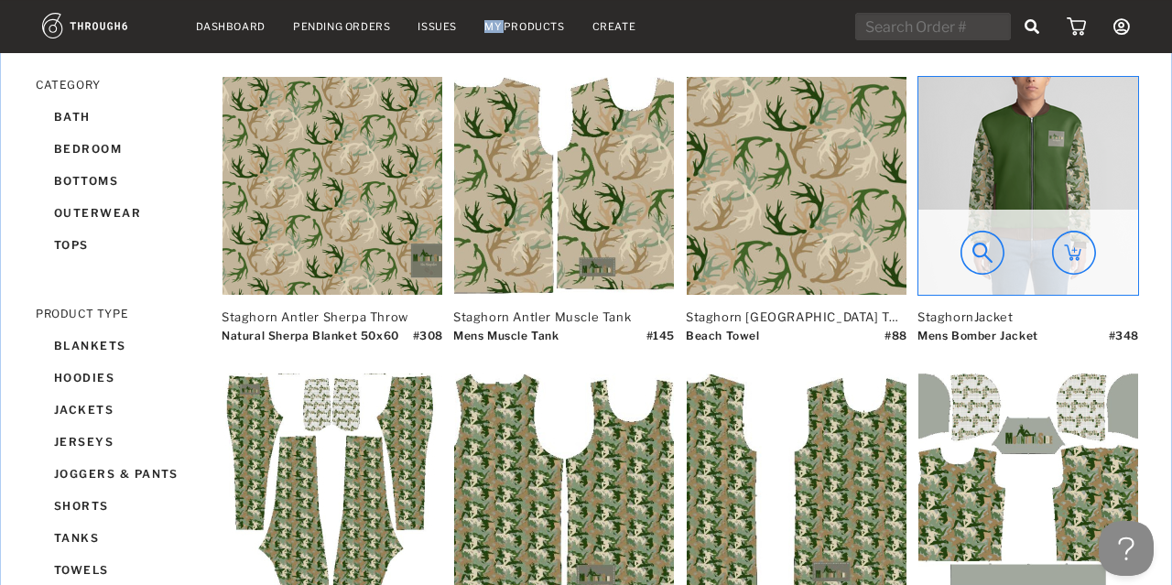
click at [1023, 143] on img at bounding box center [1028, 186] width 220 height 218
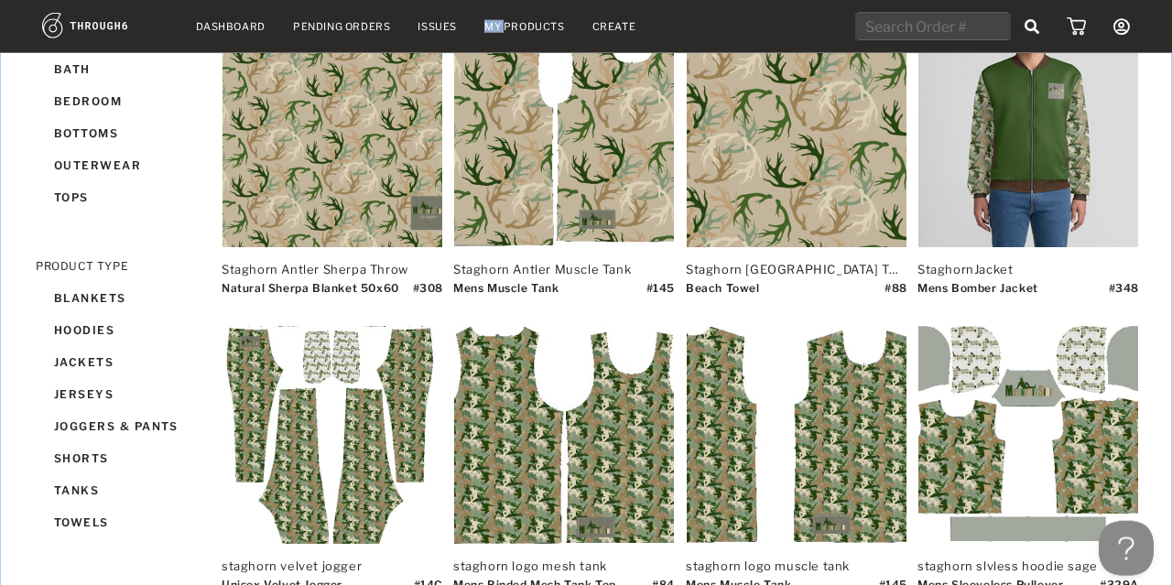
scroll to position [0, 0]
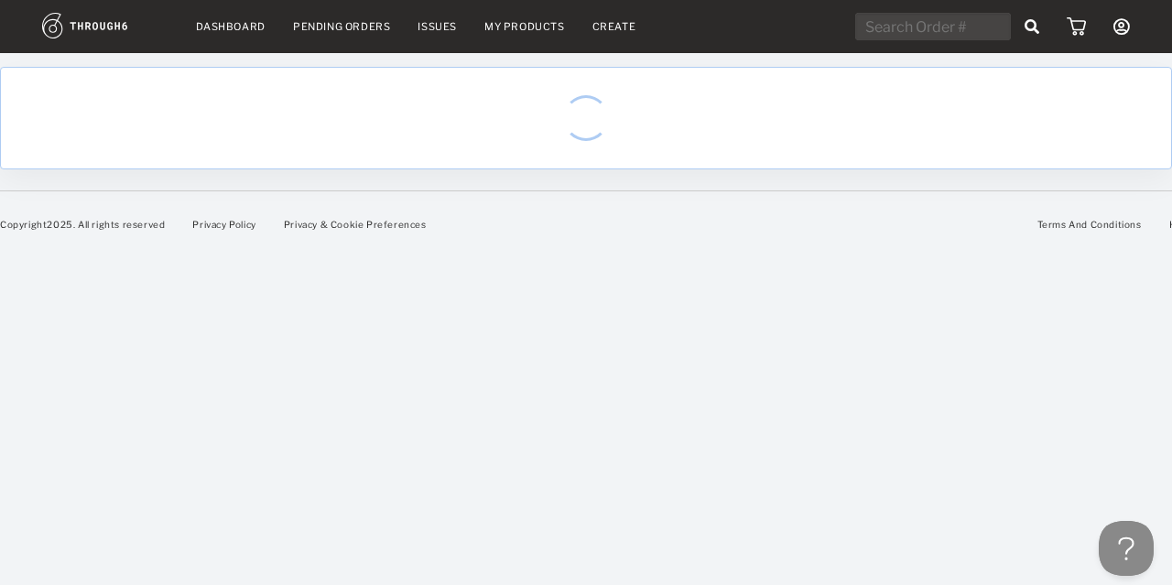
scroll to position [0, 18]
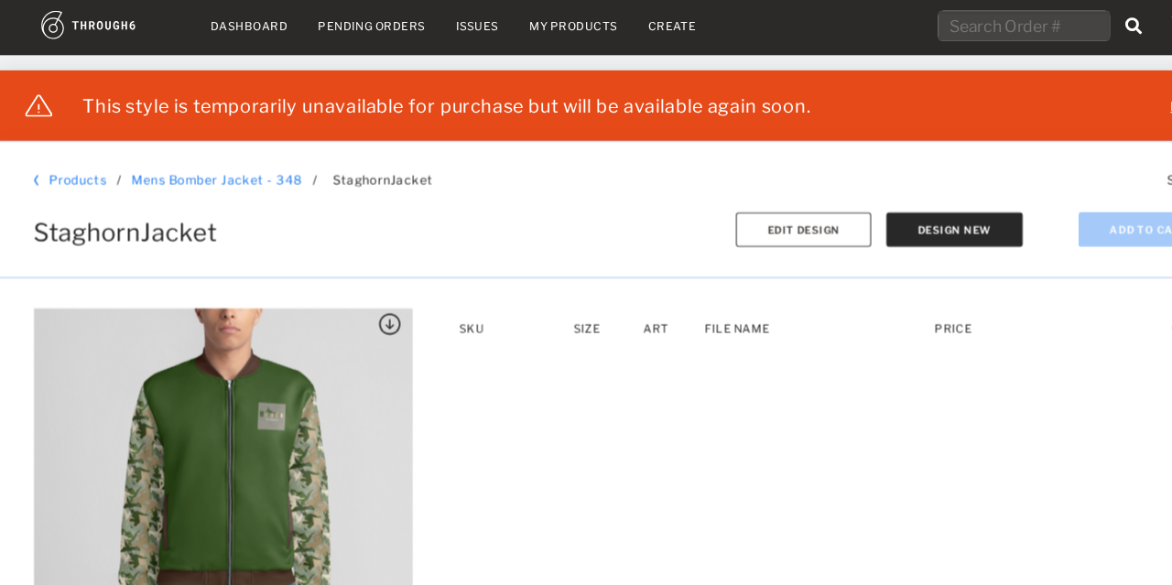
drag, startPoint x: 262, startPoint y: 384, endPoint x: 62, endPoint y: 246, distance: 242.8
click at [62, 246] on div "Products / Mens Bomber Jacket - 348 Mens Bomber Jacket - 348 / StaghornJacket S…" at bounding box center [586, 349] width 1172 height 436
